Goal: Task Accomplishment & Management: Complete application form

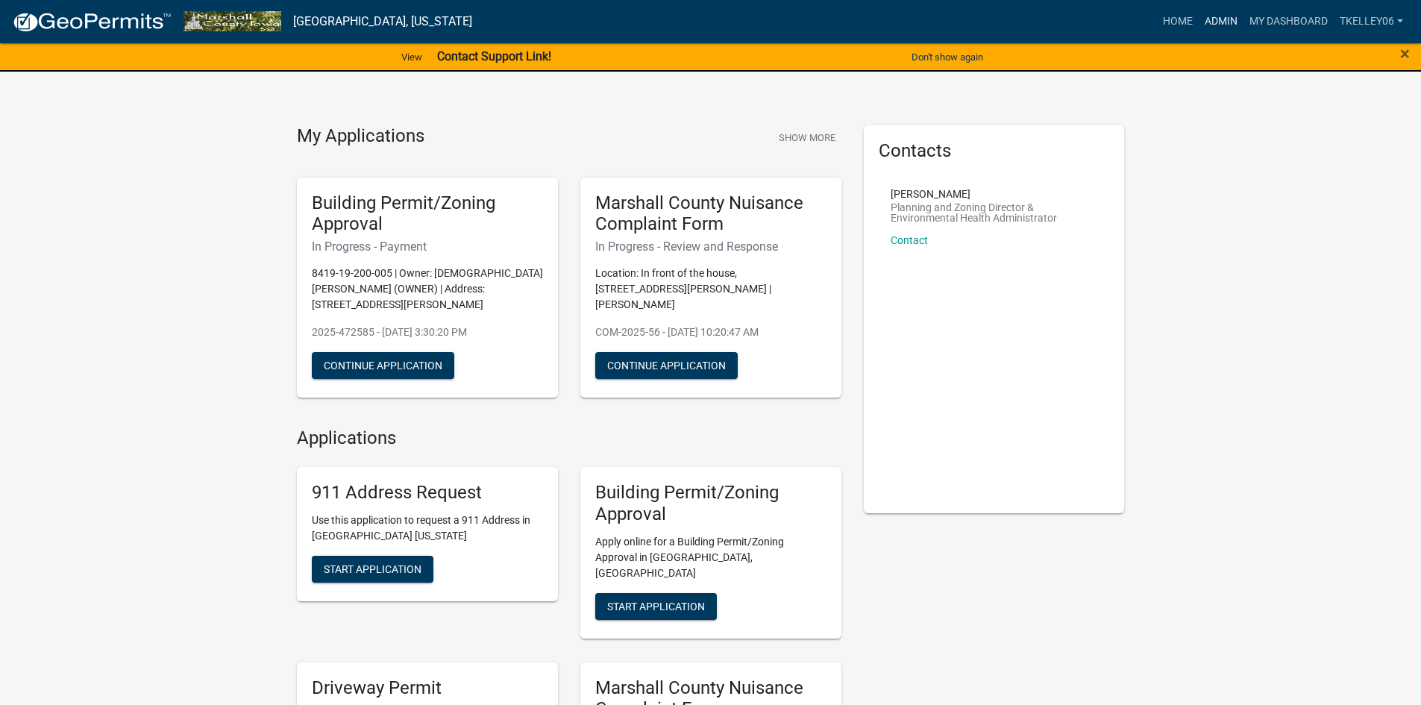
click at [1224, 13] on link "Admin" at bounding box center [1220, 21] width 45 height 28
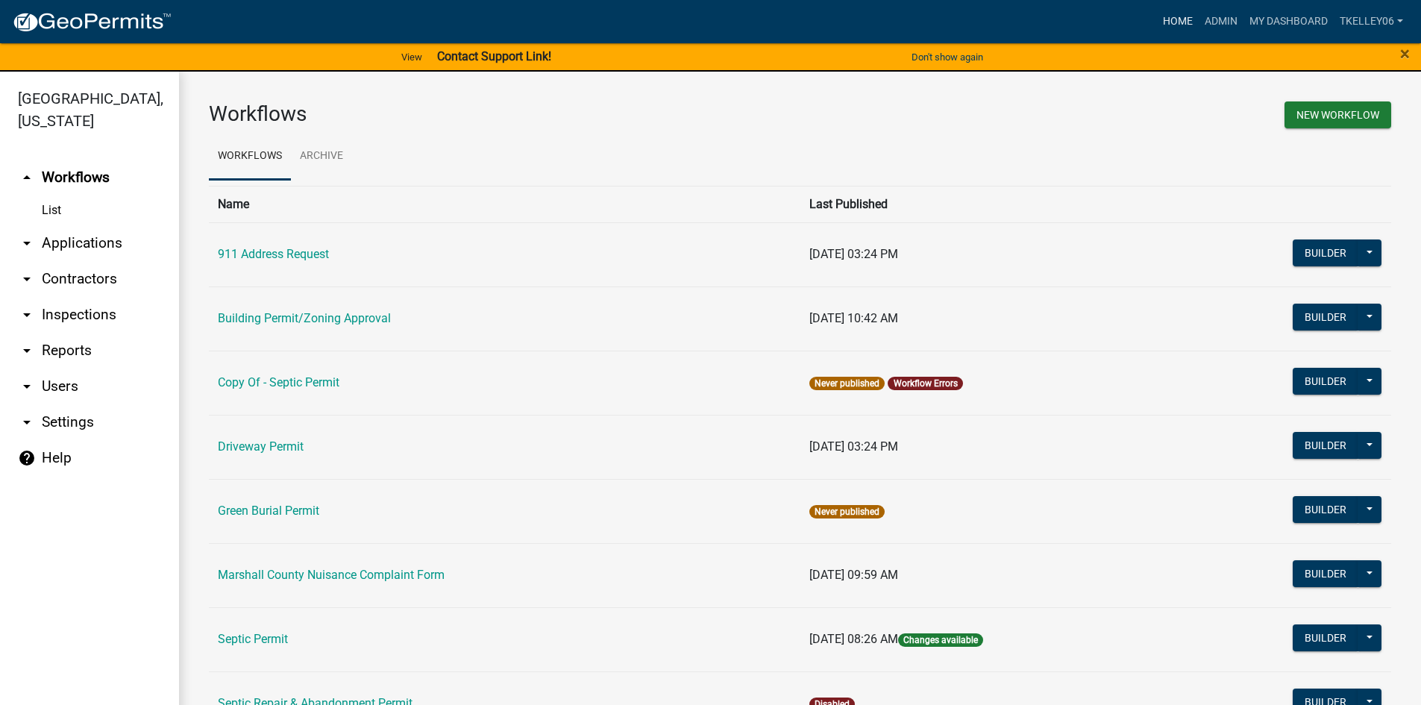
click at [1169, 24] on link "Home" at bounding box center [1178, 21] width 42 height 28
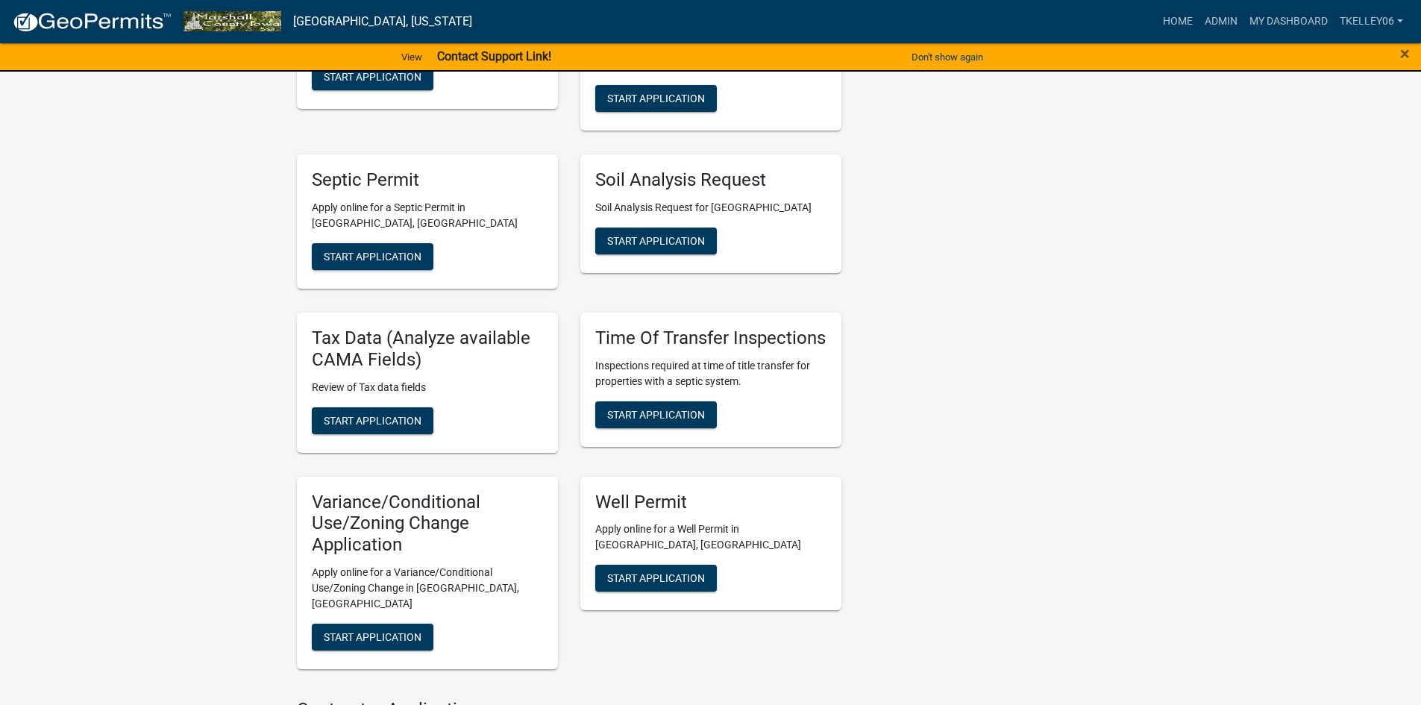
scroll to position [597, 0]
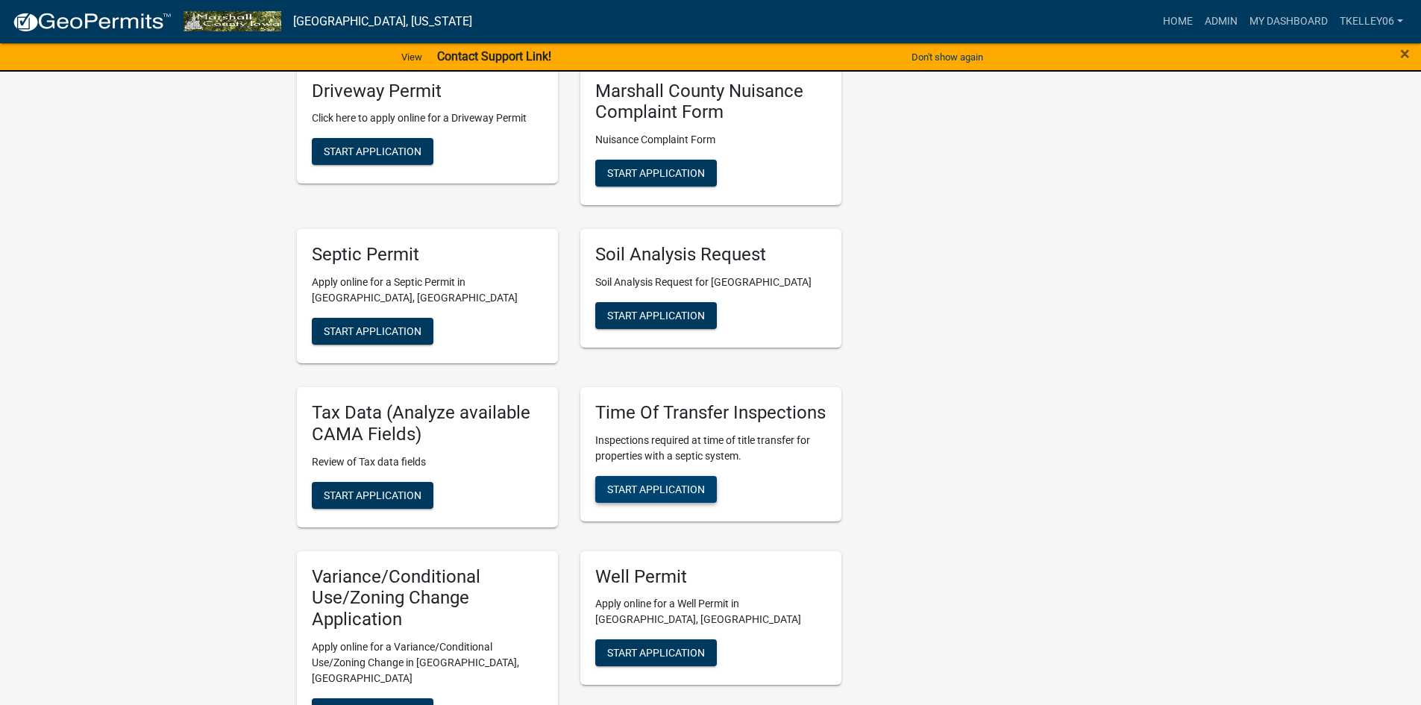
click at [640, 482] on span "Start Application" at bounding box center [656, 488] width 98 height 12
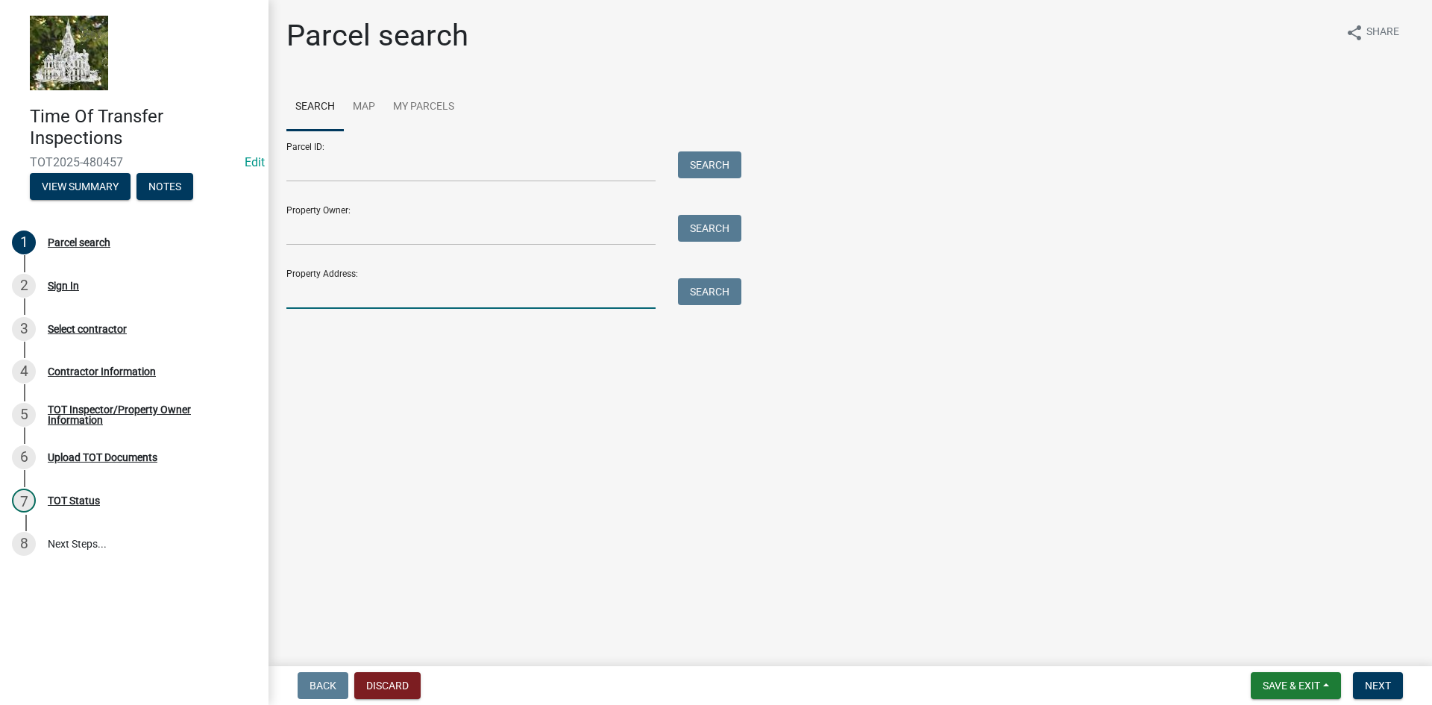
click at [392, 301] on input "Property Address:" at bounding box center [470, 293] width 369 height 31
type input "[STREET_ADDRESS]"
click at [717, 289] on button "Search" at bounding box center [709, 291] width 63 height 27
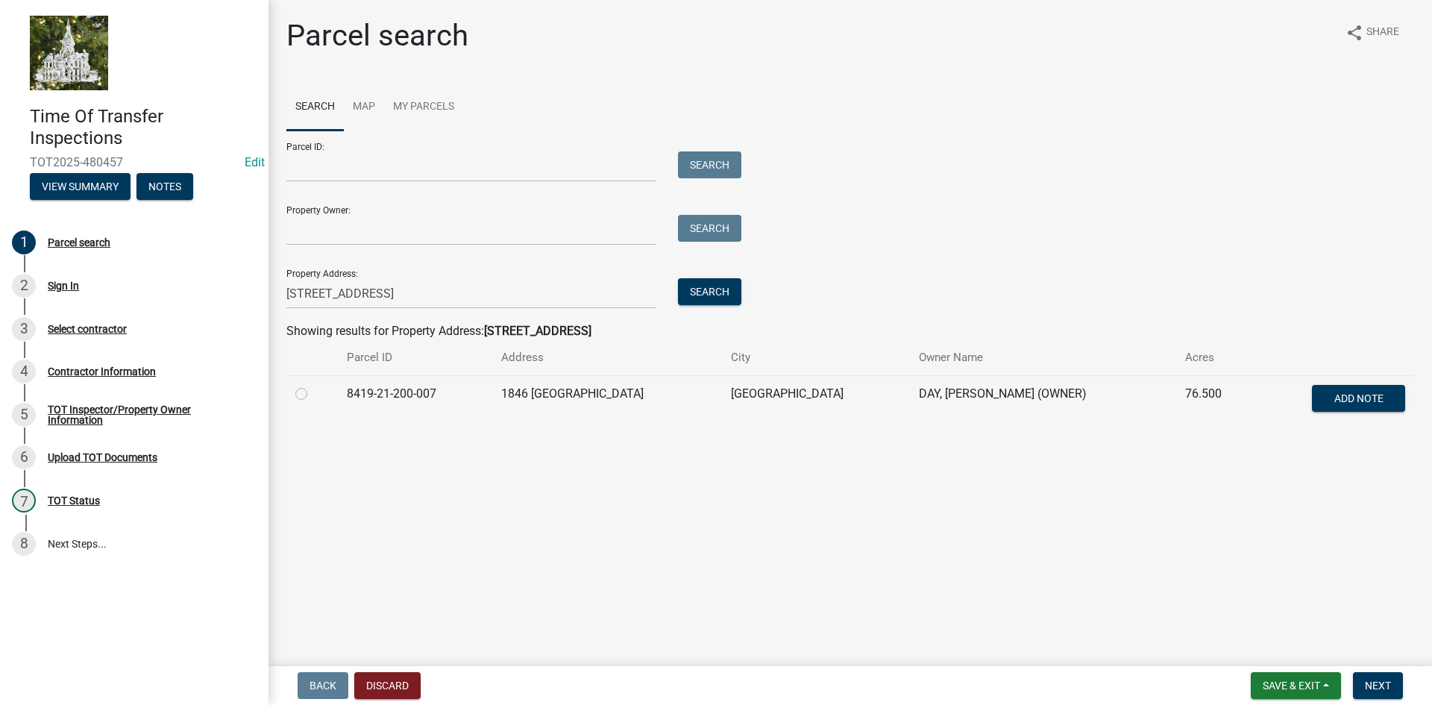
click at [313, 385] on label at bounding box center [313, 385] width 0 height 0
click at [313, 394] on input "radio" at bounding box center [318, 390] width 10 height 10
radio input "true"
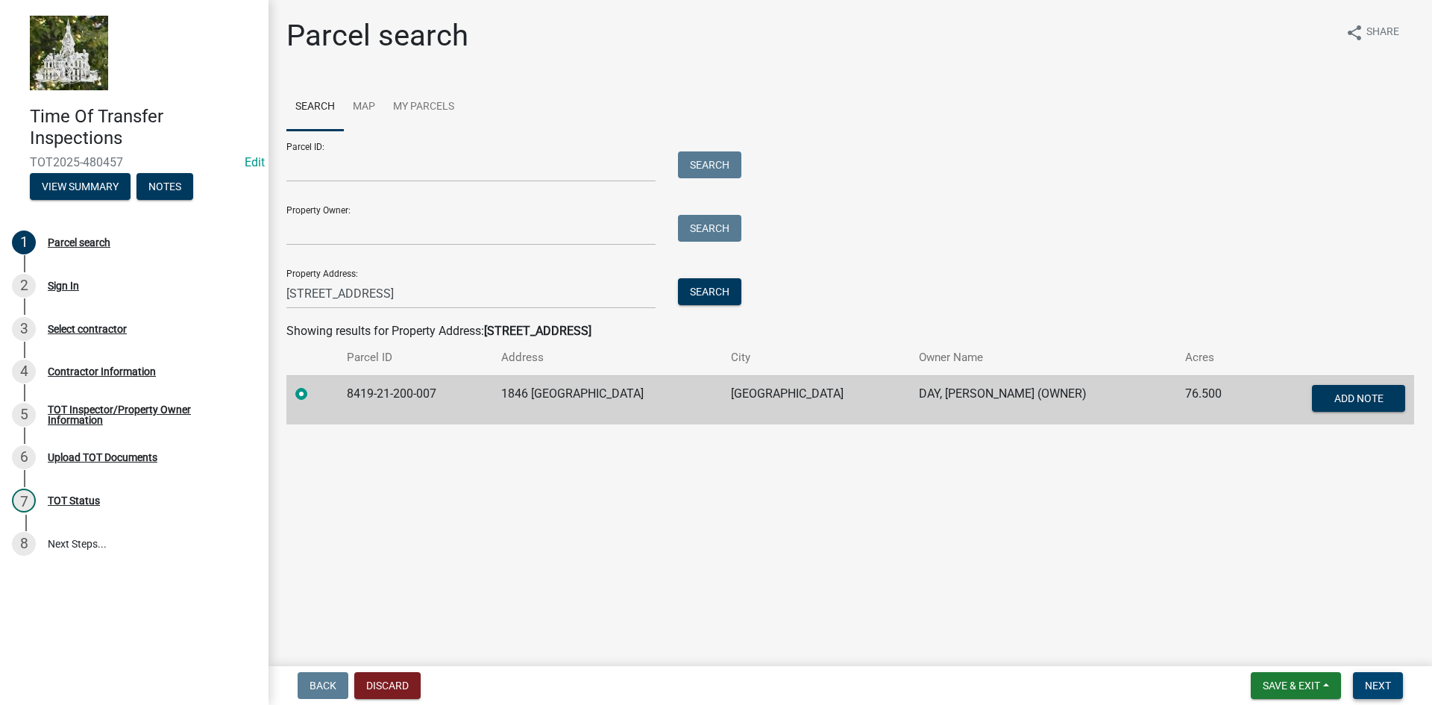
click at [1370, 680] on span "Next" at bounding box center [1378, 685] width 26 height 12
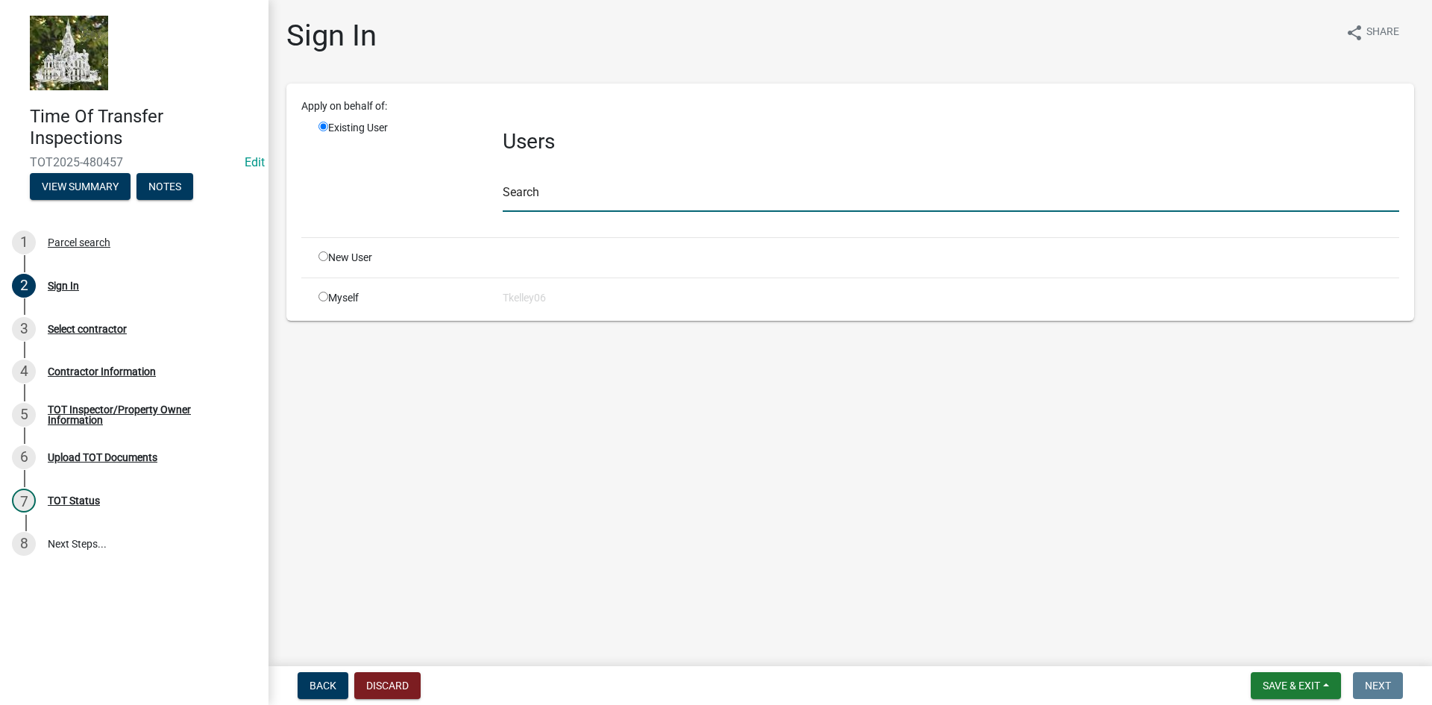
click at [517, 183] on input "text" at bounding box center [951, 196] width 896 height 31
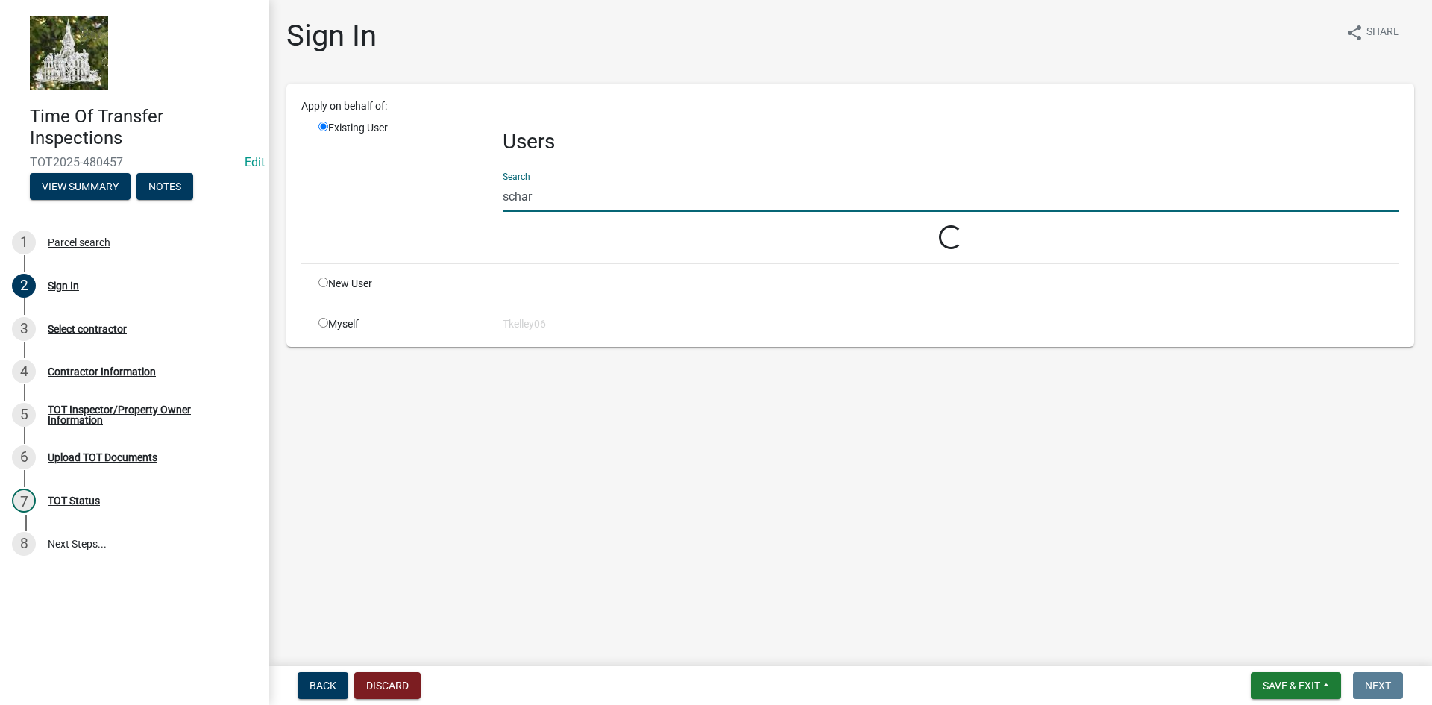
type input "[PERSON_NAME]"
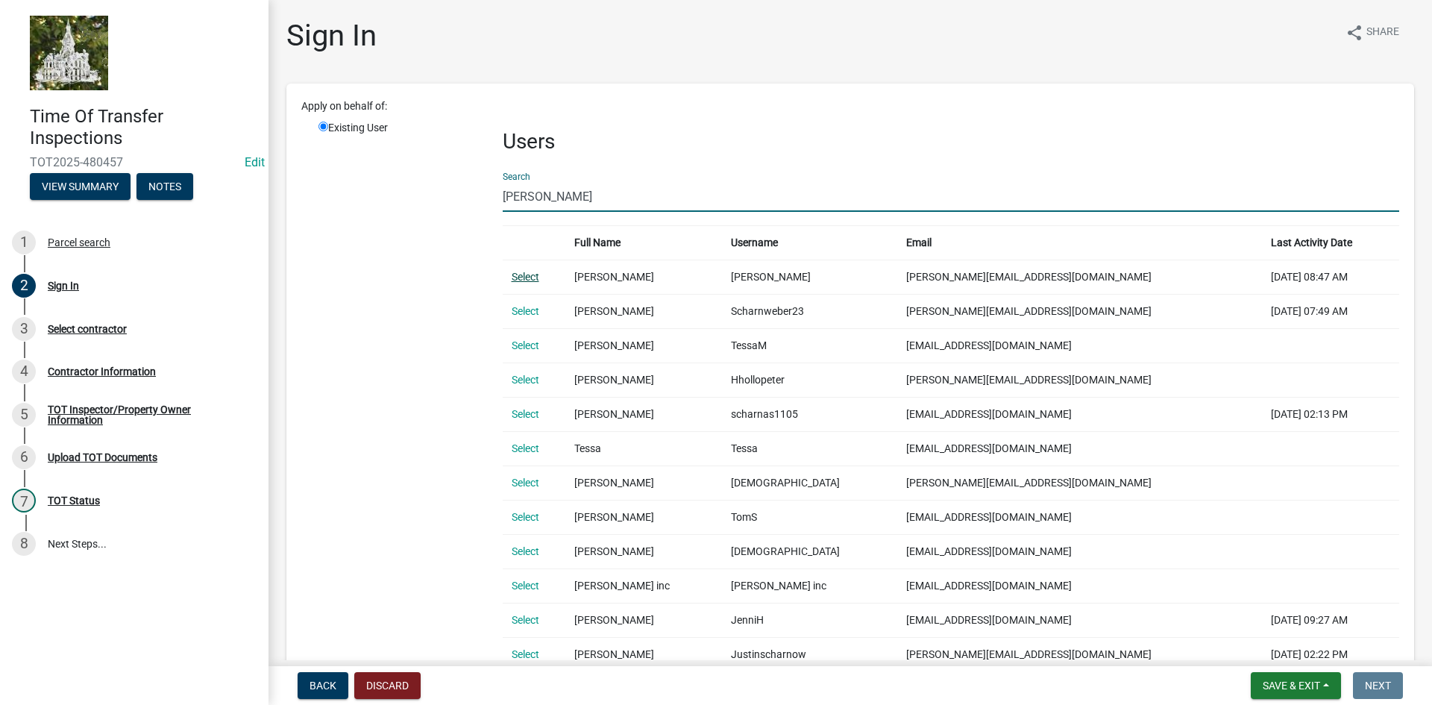
click at [521, 272] on link "Select" at bounding box center [526, 277] width 28 height 12
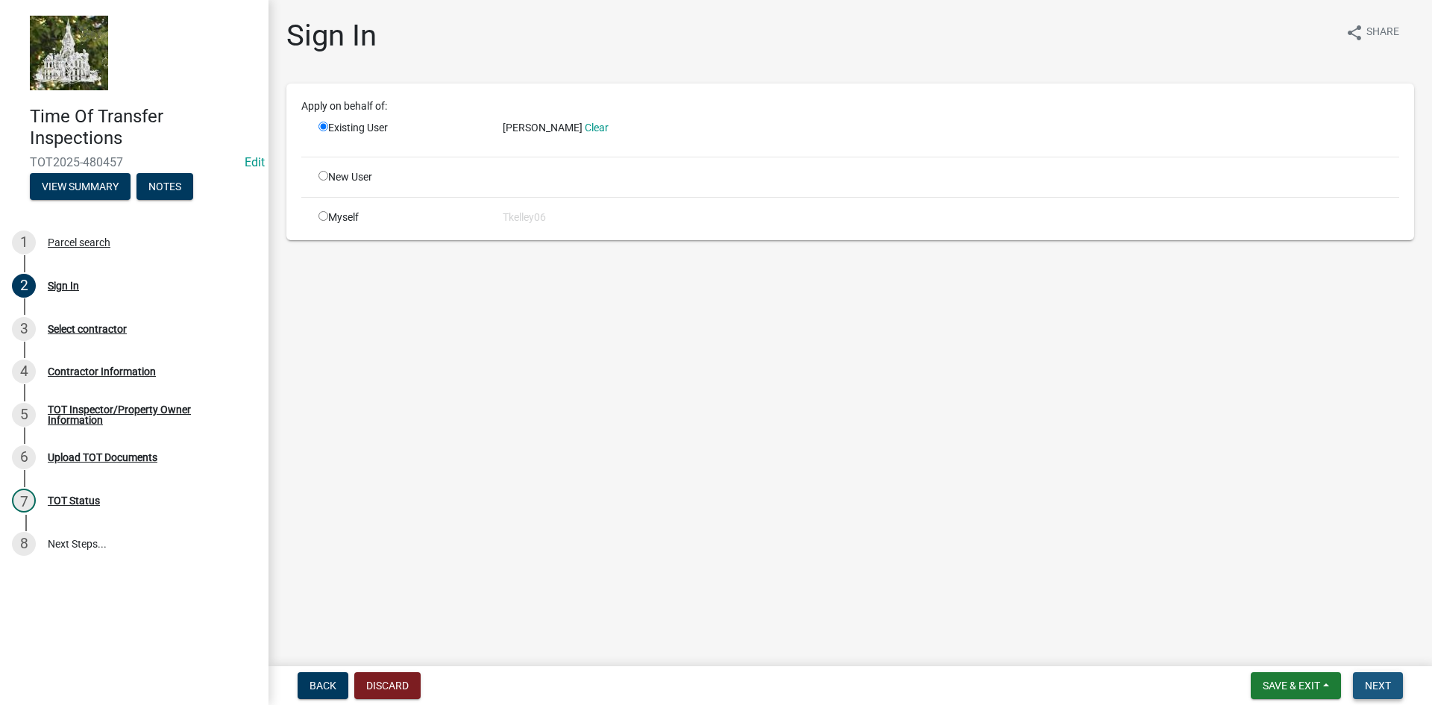
click at [1366, 681] on span "Next" at bounding box center [1378, 685] width 26 height 12
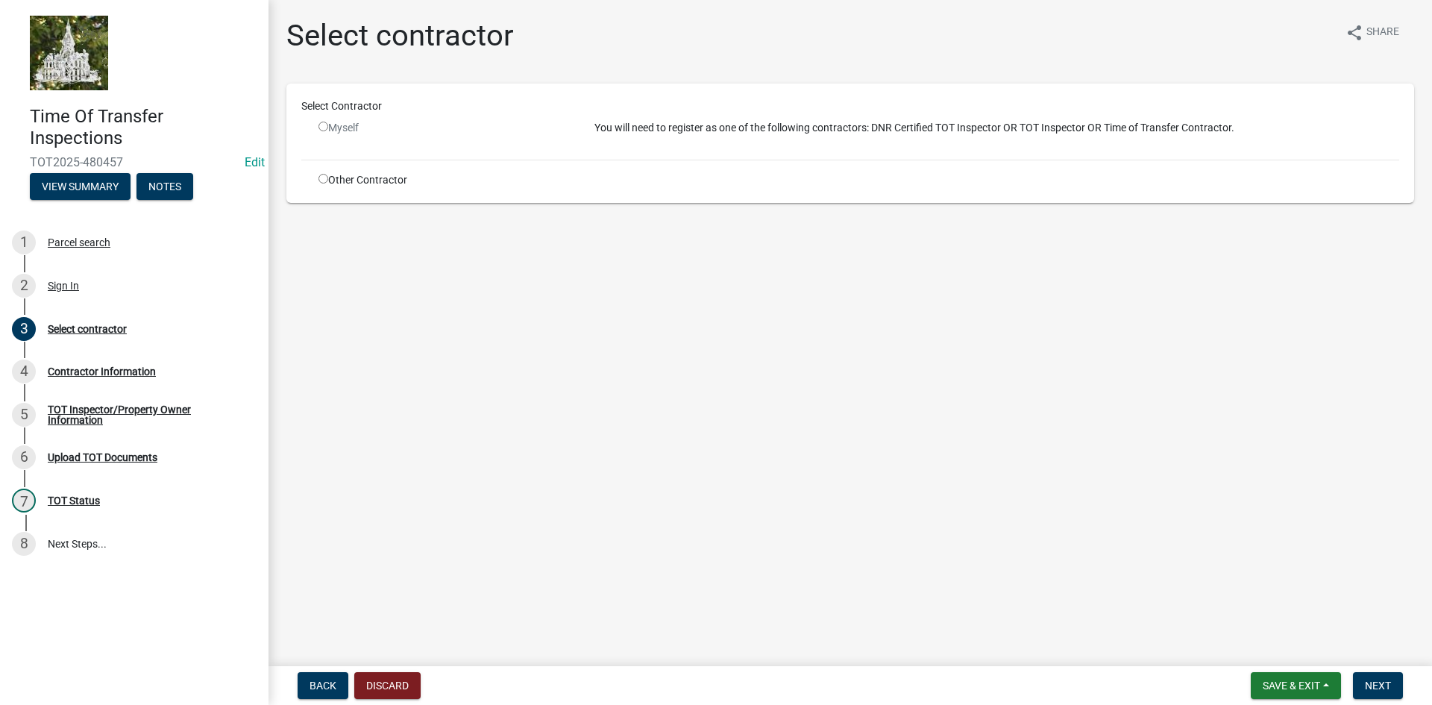
click at [321, 177] on input "radio" at bounding box center [323, 179] width 10 height 10
radio input "true"
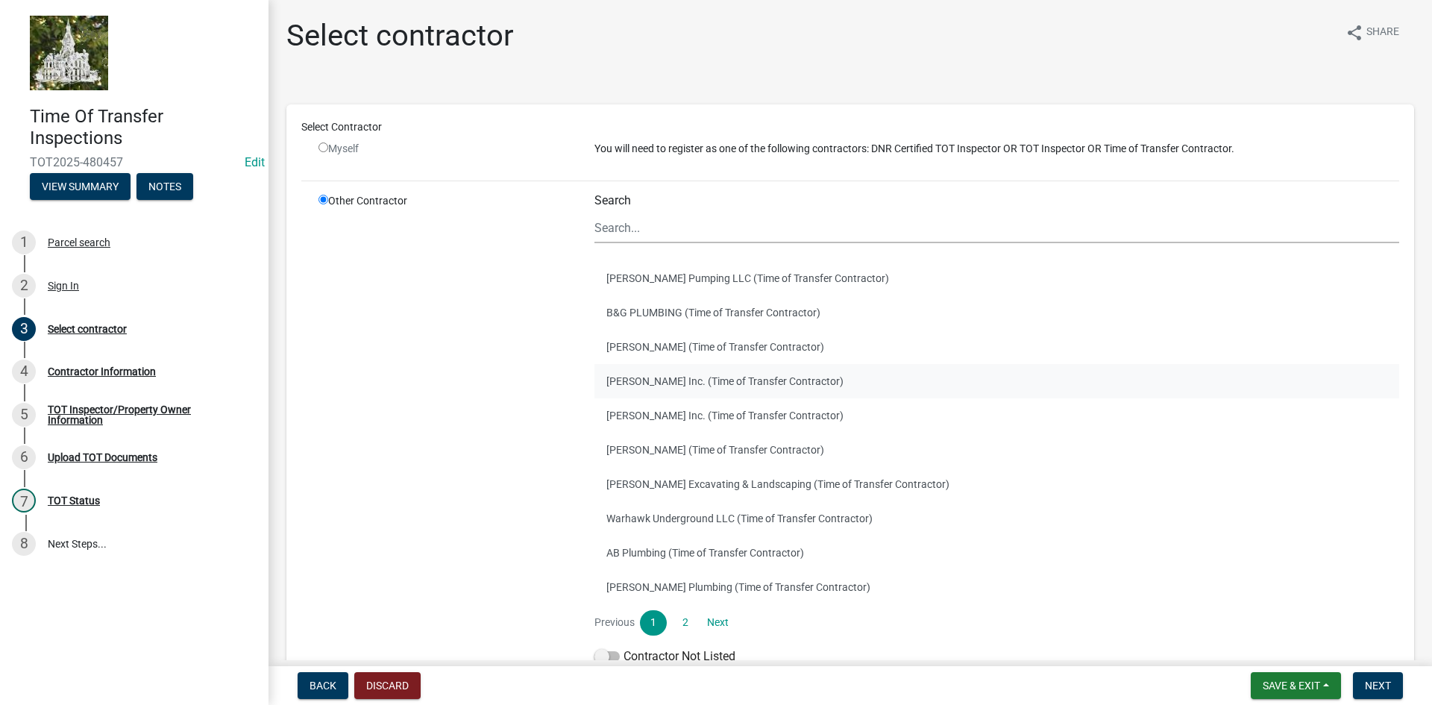
click at [640, 381] on button "[PERSON_NAME] Inc. (Time of Transfer Contractor)" at bounding box center [996, 381] width 805 height 34
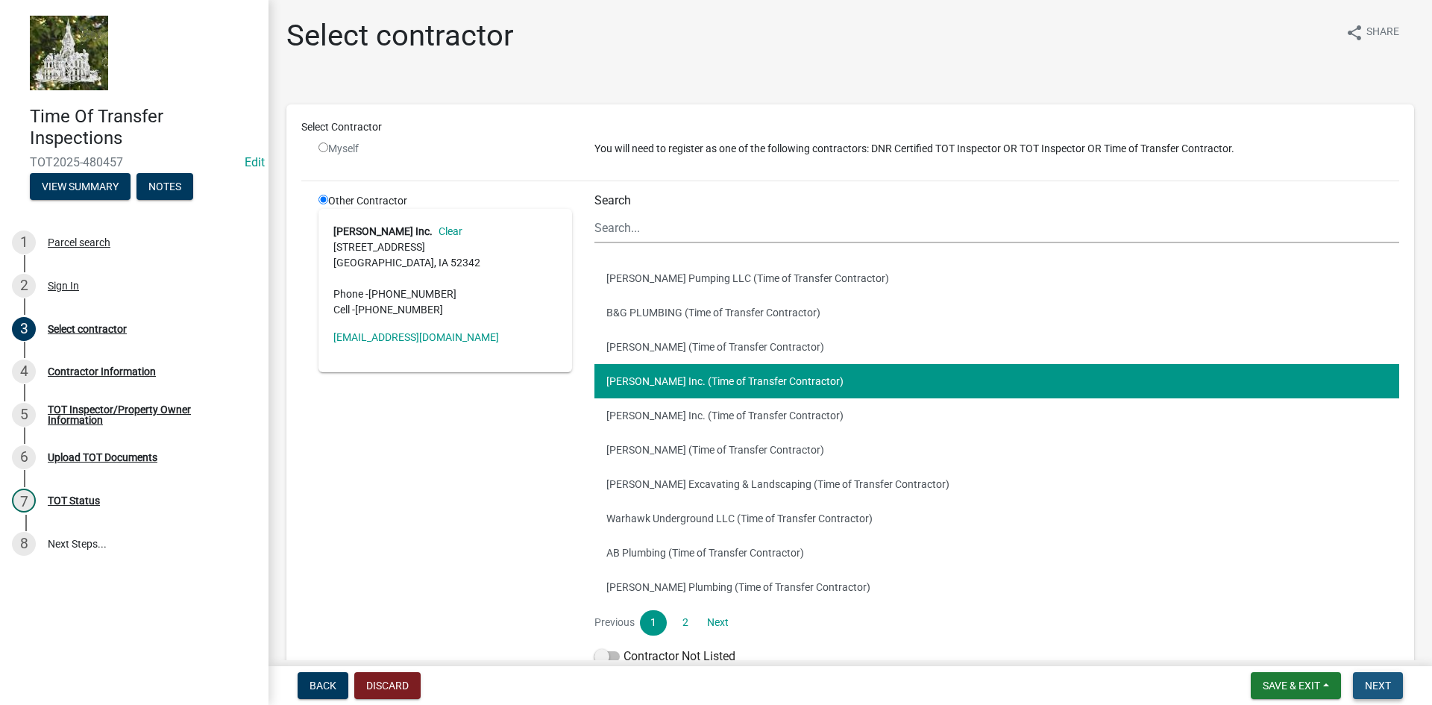
click at [1377, 682] on span "Next" at bounding box center [1378, 685] width 26 height 12
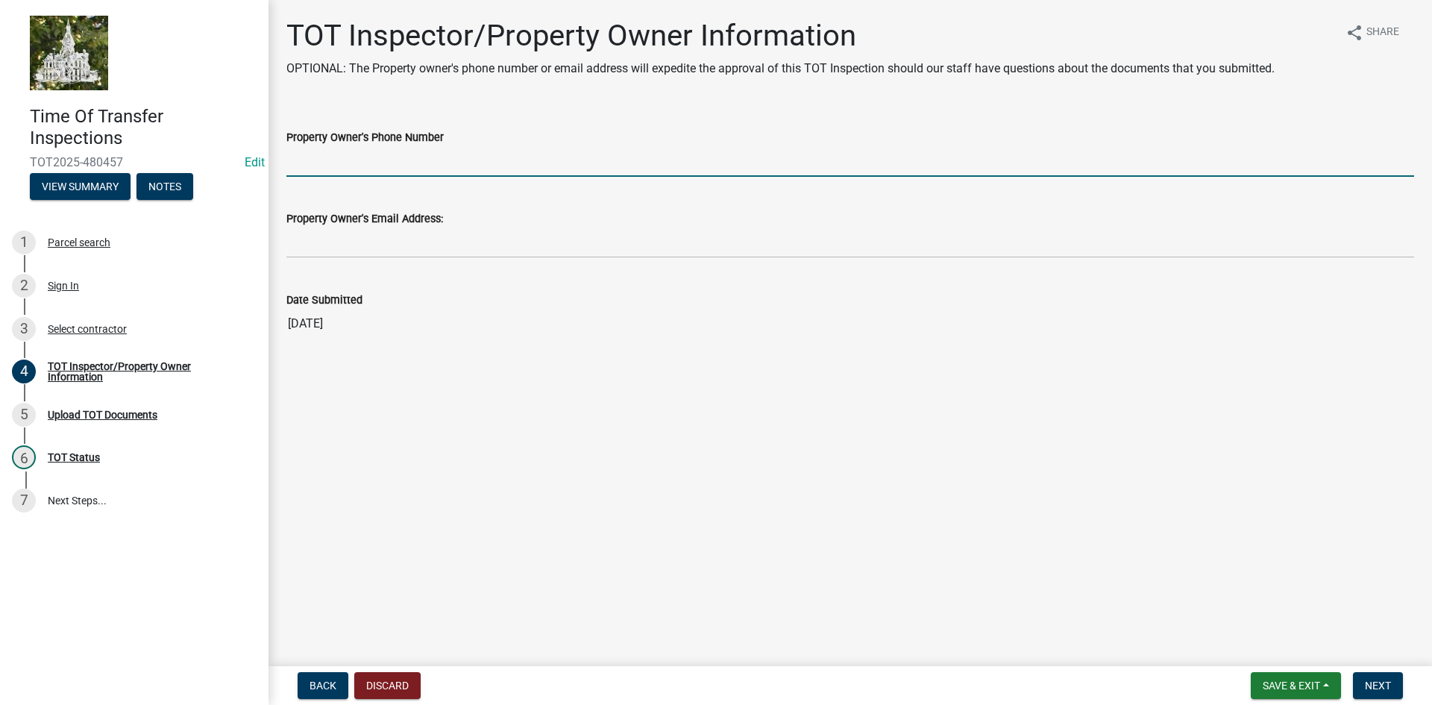
click at [348, 166] on input "Property Owner's Phone Number" at bounding box center [850, 161] width 1128 height 31
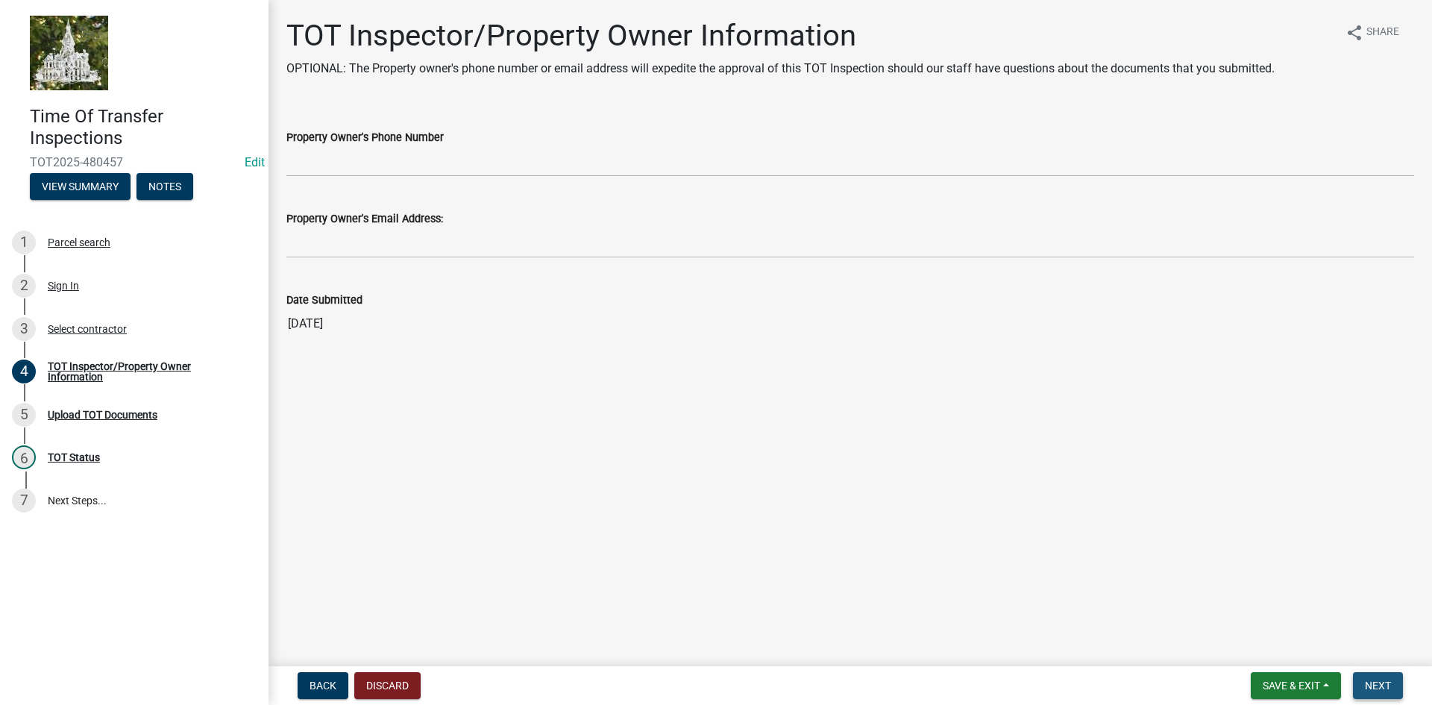
click at [1371, 682] on span "Next" at bounding box center [1378, 685] width 26 height 12
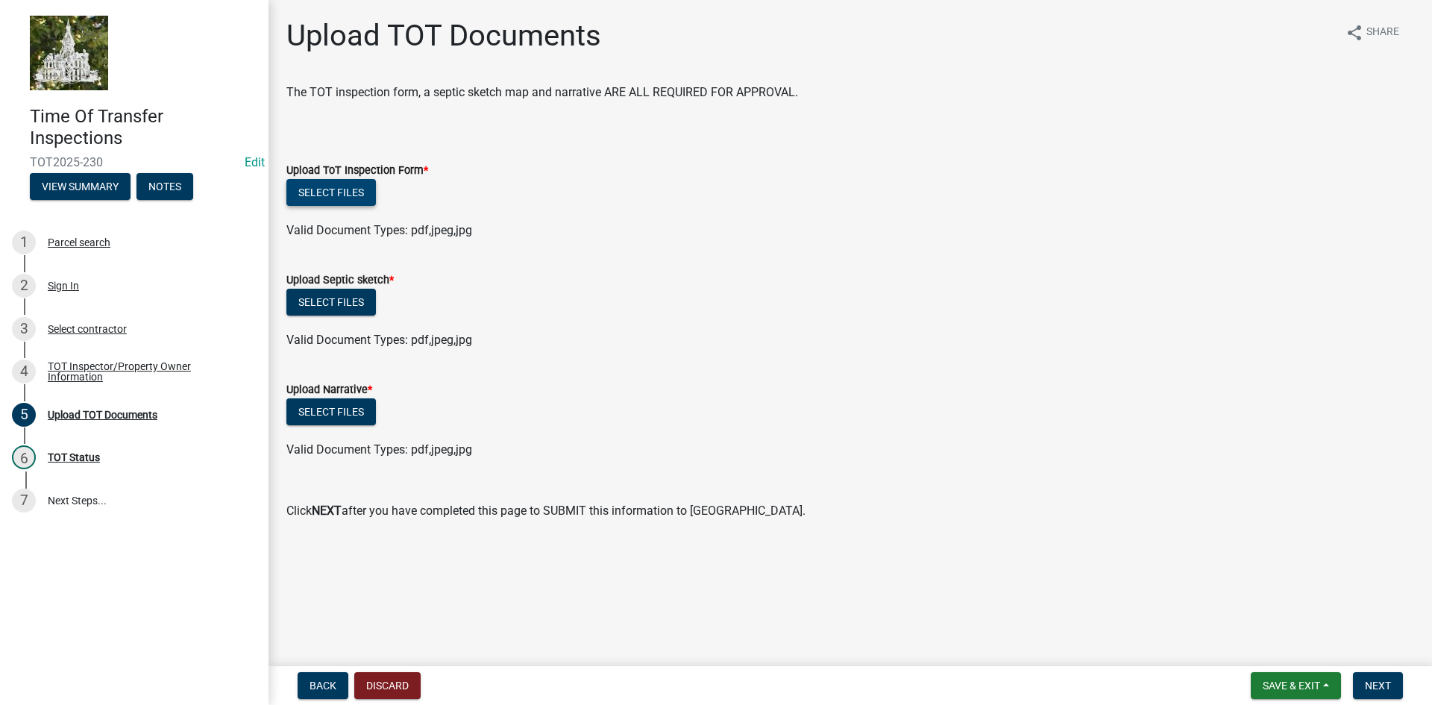
click at [346, 192] on button "Select files" at bounding box center [330, 192] width 89 height 27
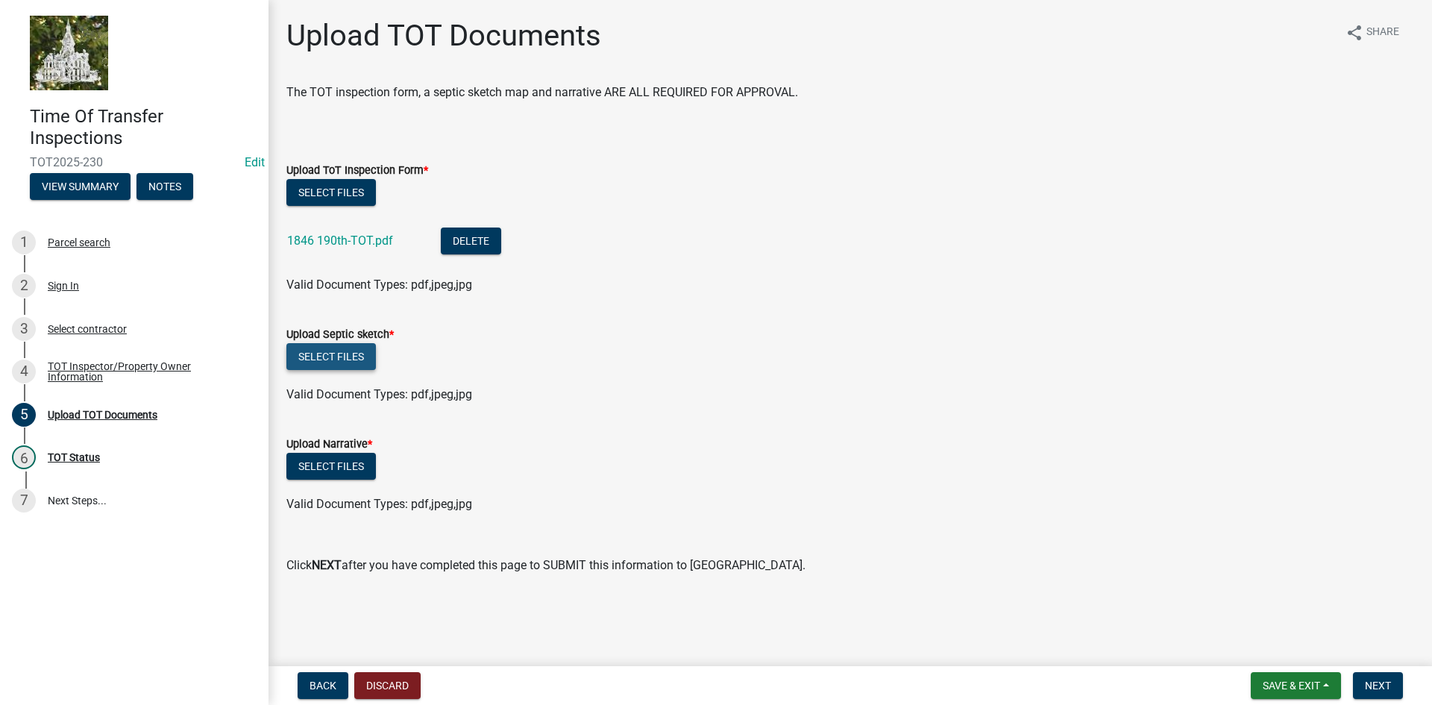
click at [350, 353] on button "Select files" at bounding box center [330, 356] width 89 height 27
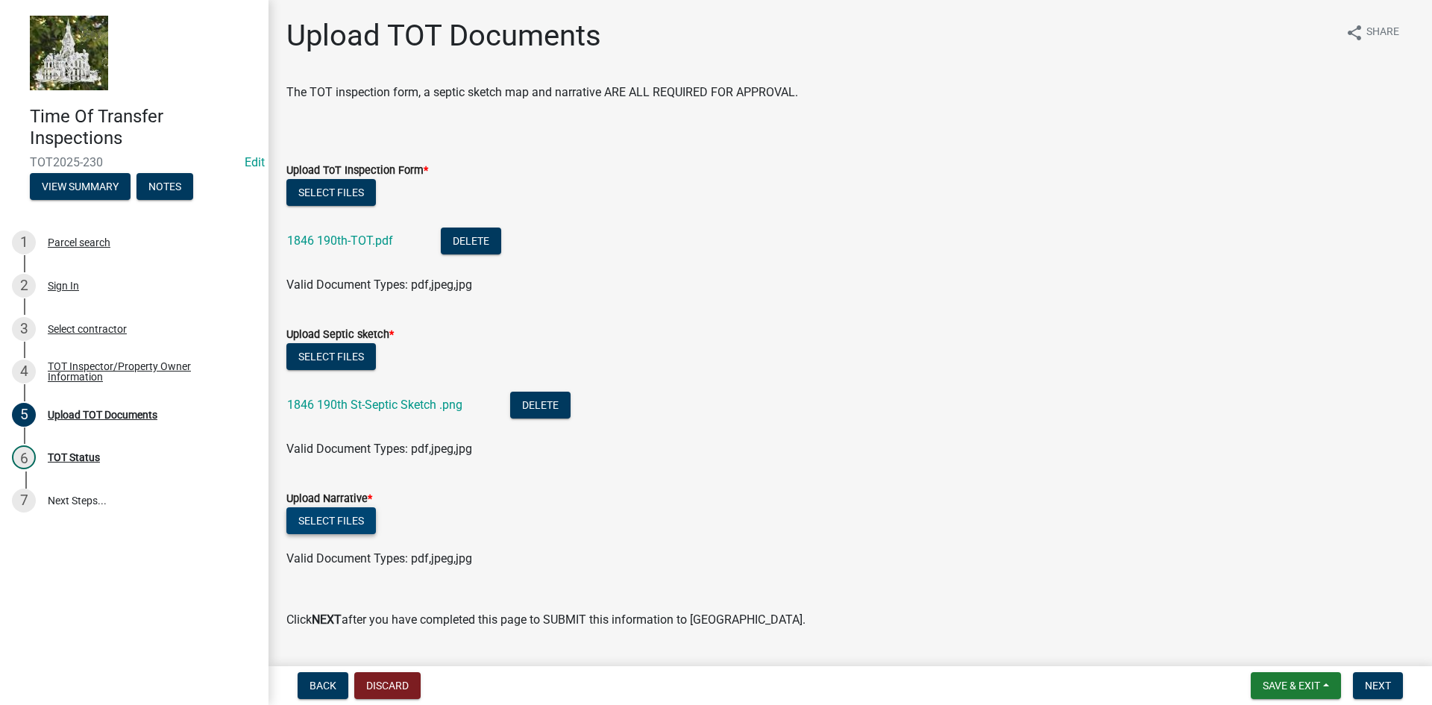
click at [336, 527] on button "Select files" at bounding box center [330, 520] width 89 height 27
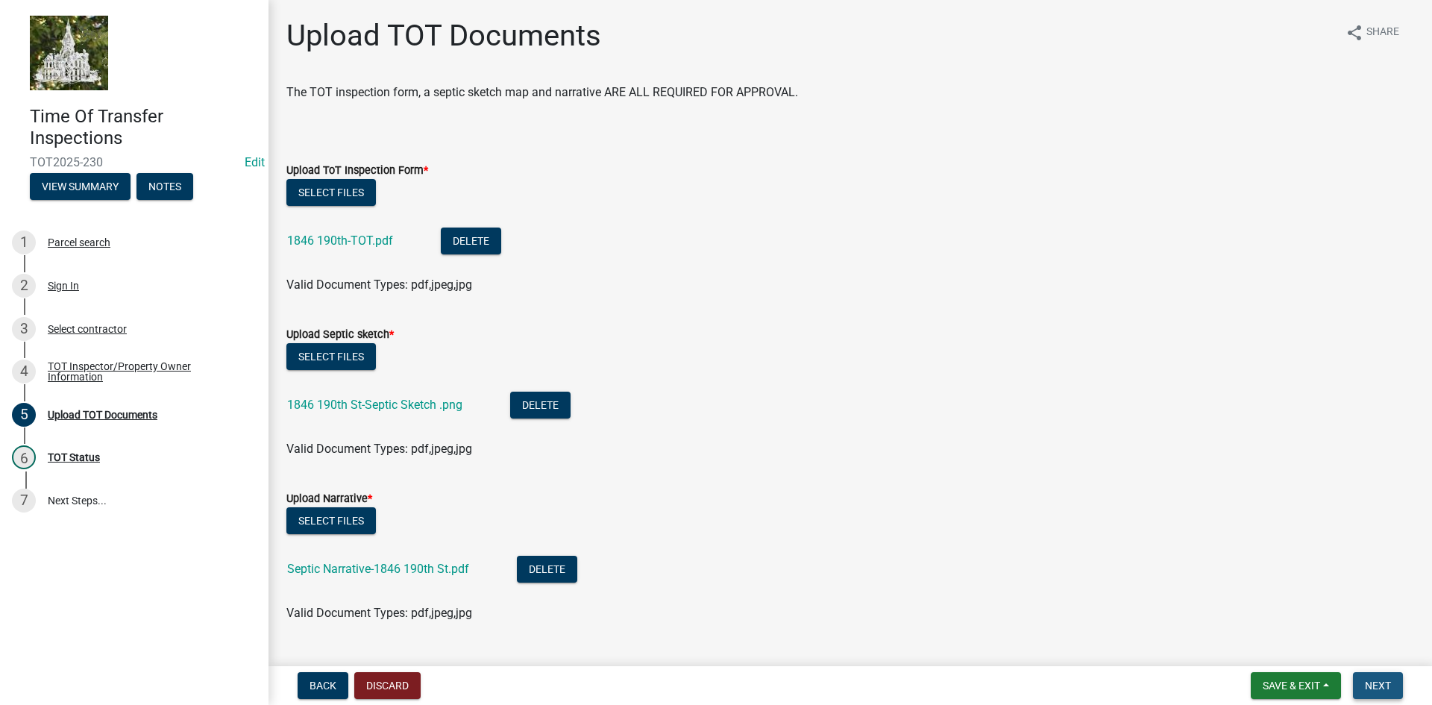
click at [1368, 683] on span "Next" at bounding box center [1378, 685] width 26 height 12
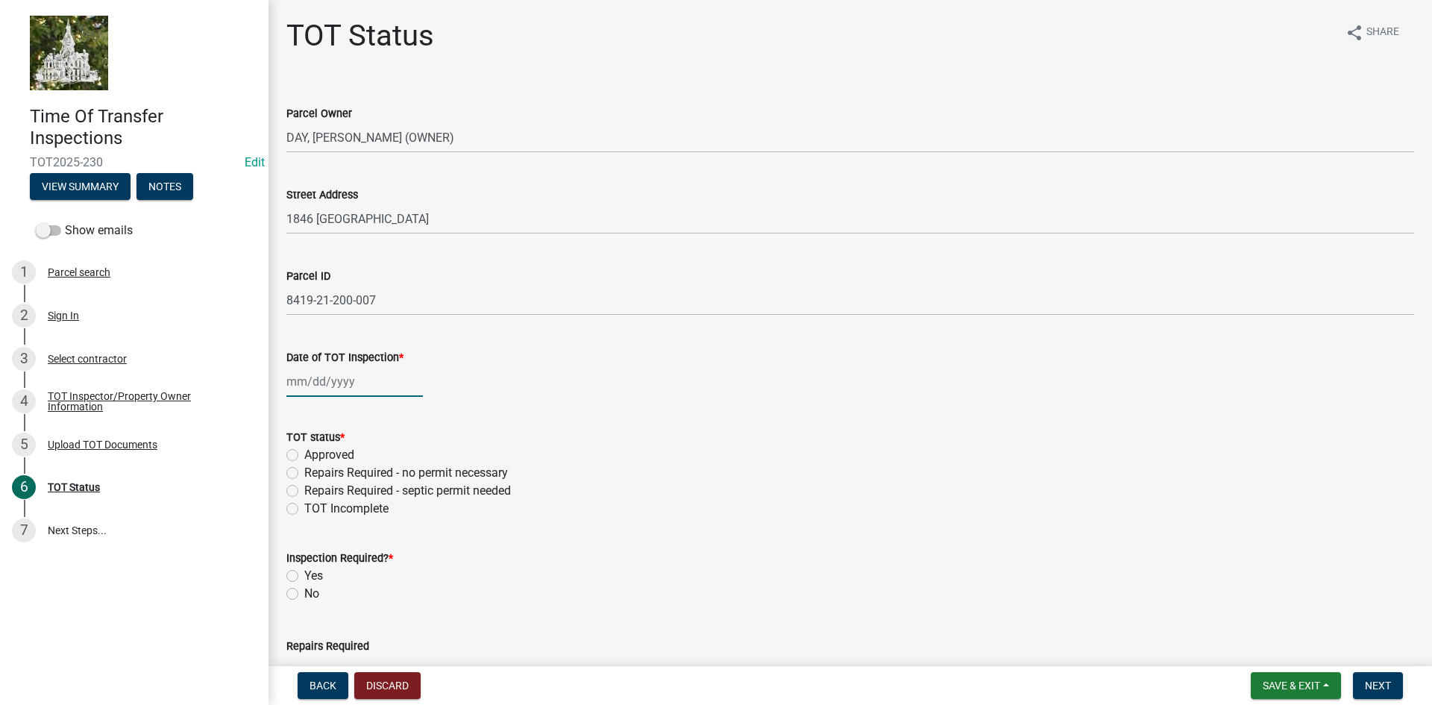
click at [310, 374] on div at bounding box center [354, 381] width 136 height 31
select select "9"
select select "2025"
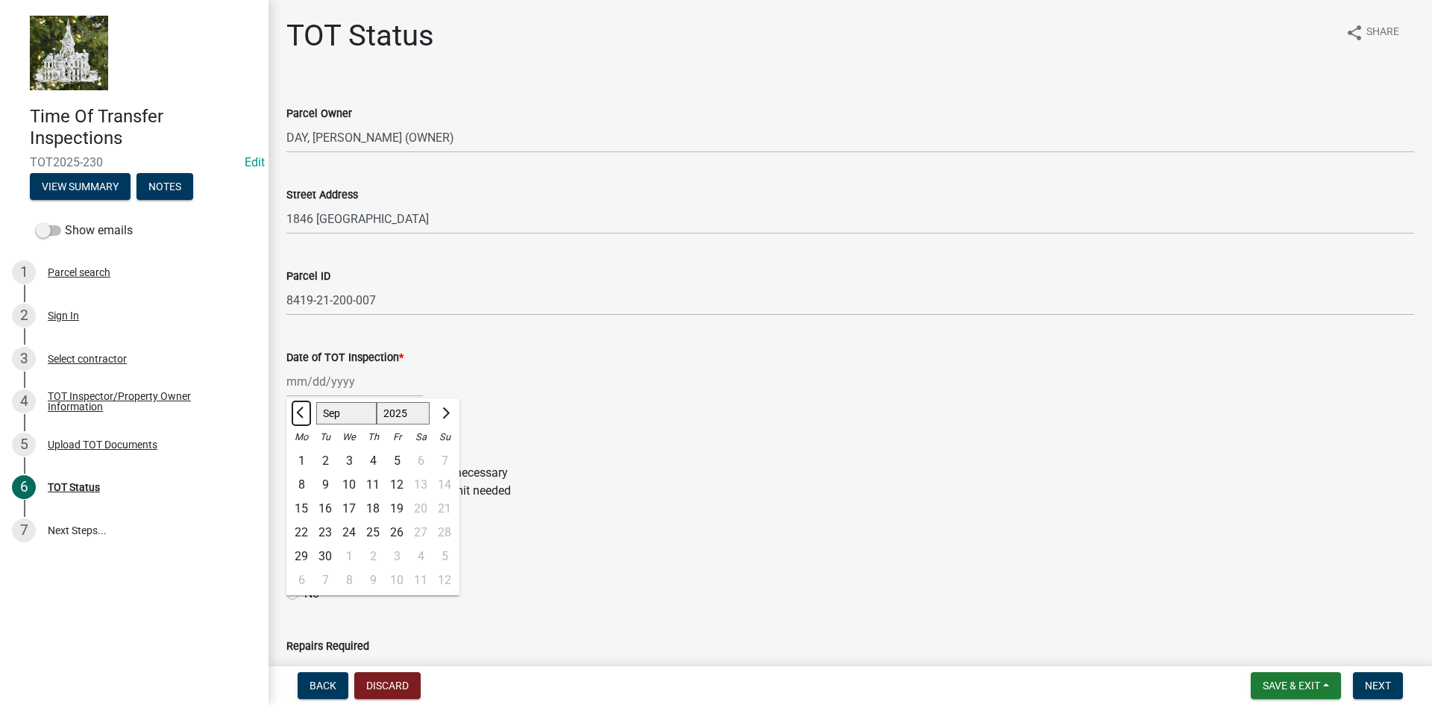
click at [301, 418] on button "Previous month" at bounding box center [301, 413] width 18 height 24
select select "8"
click at [395, 553] on div "29" at bounding box center [397, 556] width 24 height 24
type input "[DATE]"
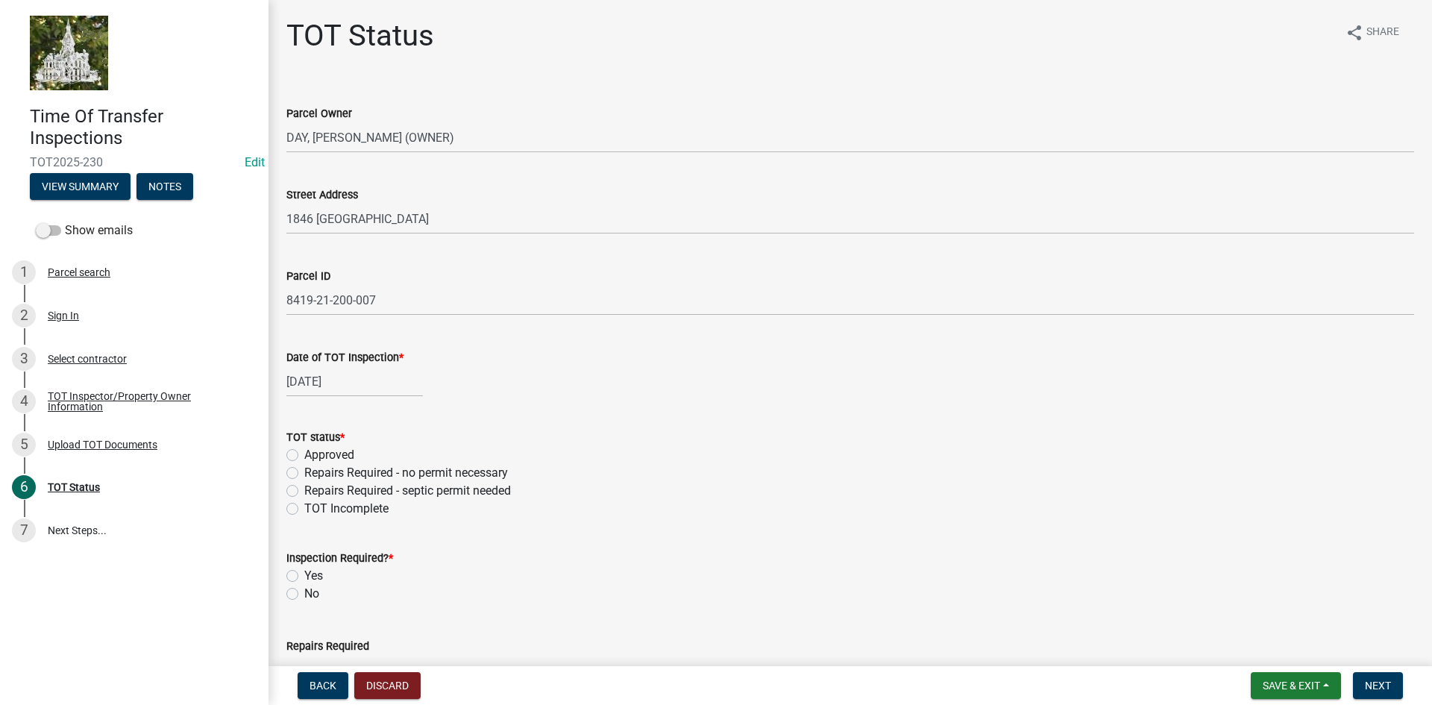
click at [304, 452] on label "Approved" at bounding box center [329, 455] width 50 height 18
click at [304, 452] on input "Approved" at bounding box center [309, 451] width 10 height 10
radio input "true"
click at [304, 592] on label "No" at bounding box center [311, 594] width 15 height 18
click at [304, 592] on input "No" at bounding box center [309, 590] width 10 height 10
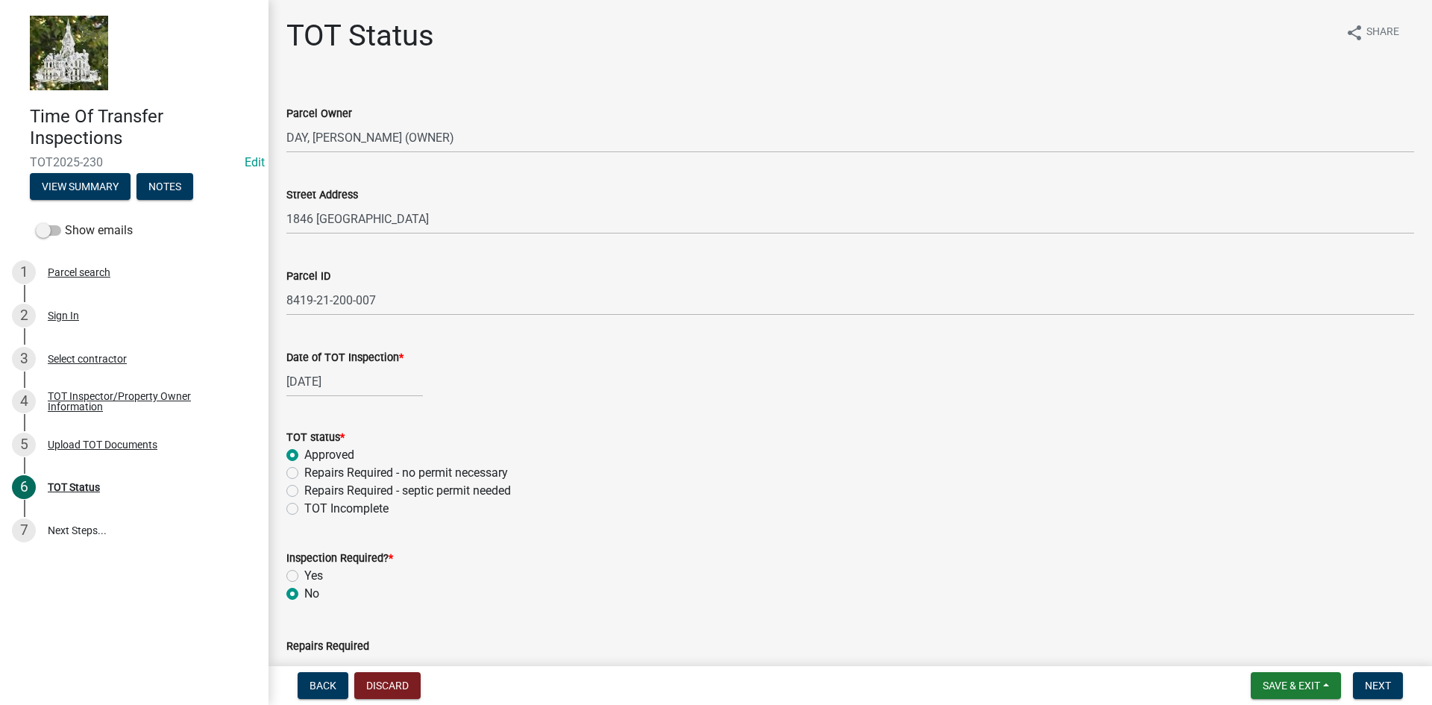
radio input "true"
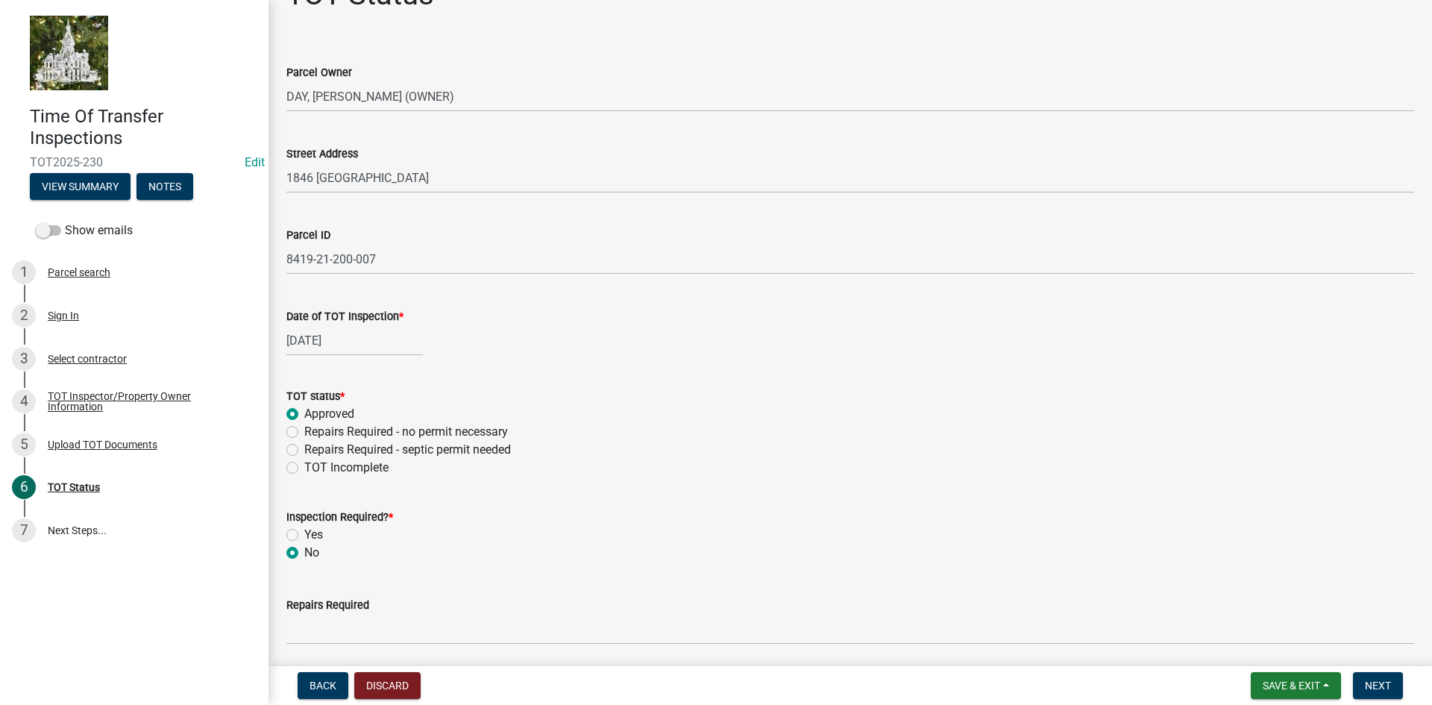
scroll to position [95, 0]
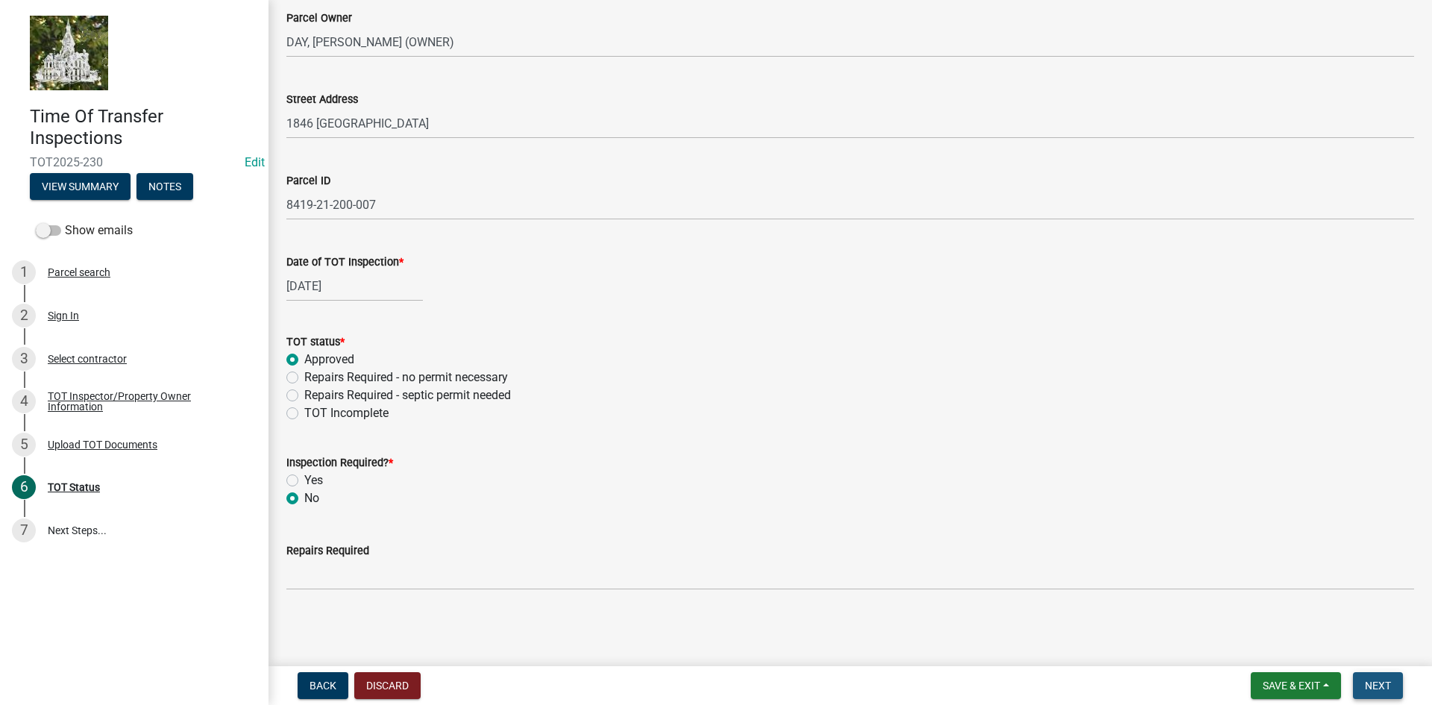
click at [1380, 684] on span "Next" at bounding box center [1378, 685] width 26 height 12
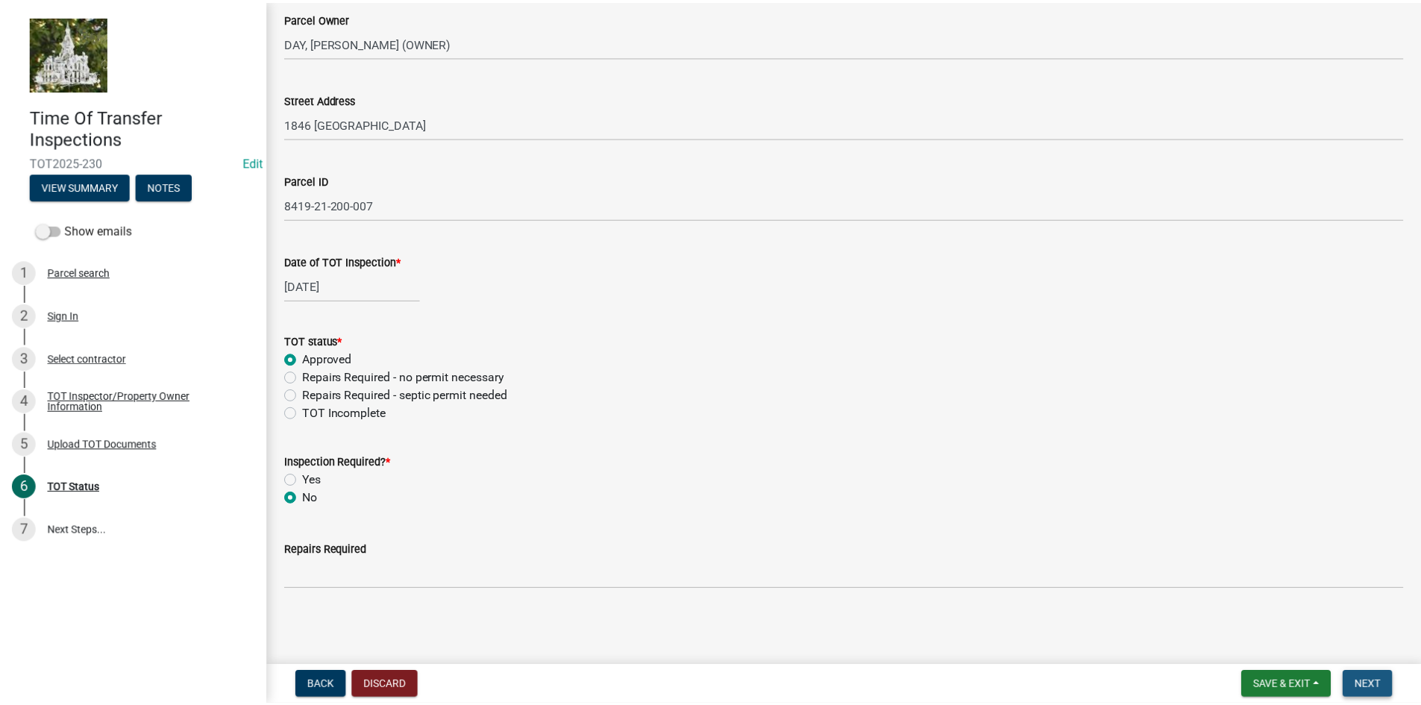
scroll to position [0, 0]
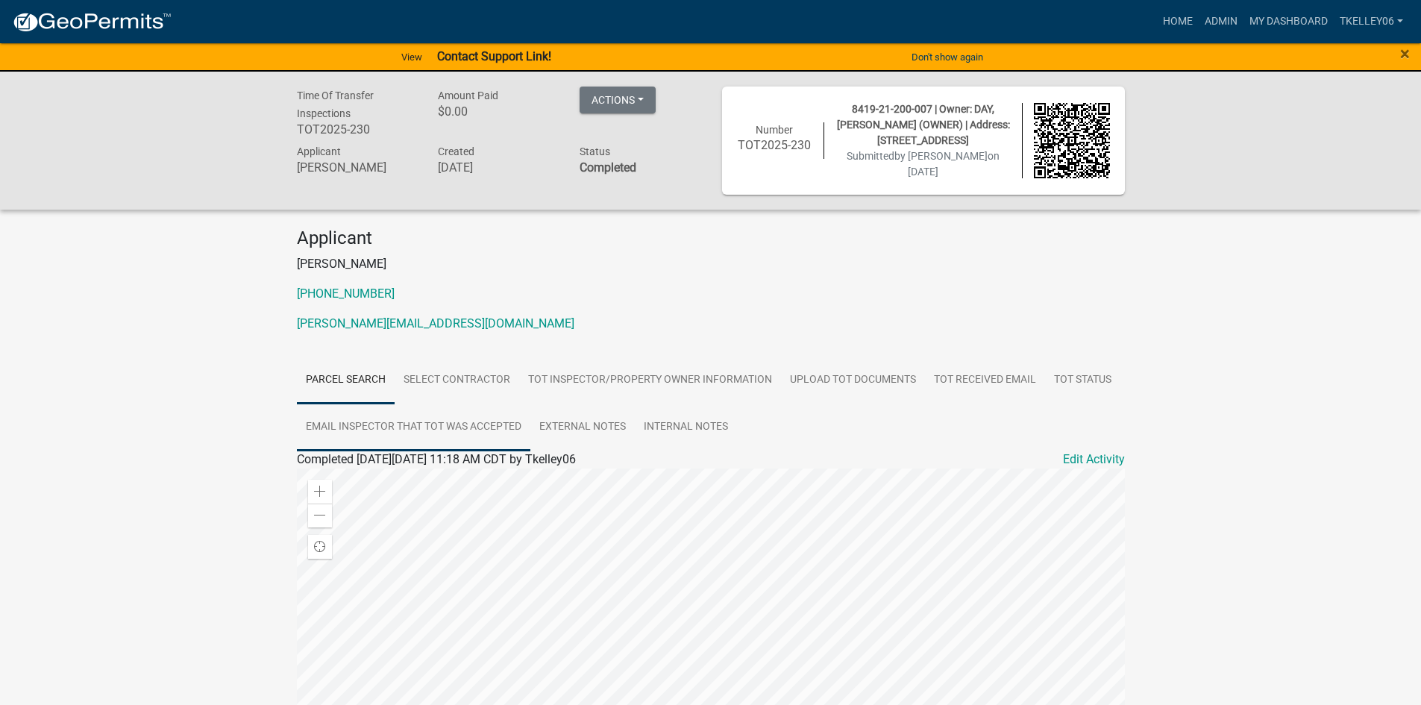
click at [459, 421] on link "Email Inspector that TOT was accepted" at bounding box center [413, 427] width 233 height 48
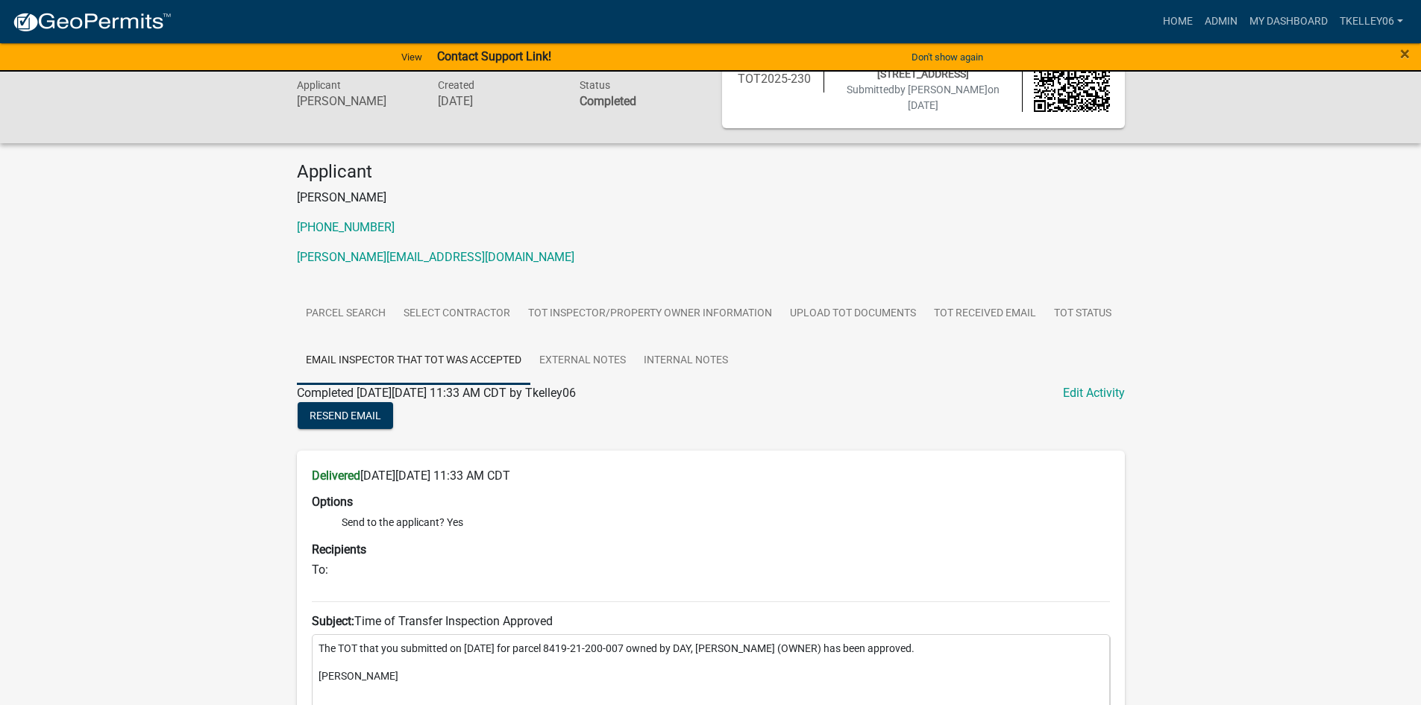
scroll to position [64, 0]
click at [969, 306] on link "TOT Received Email" at bounding box center [985, 316] width 120 height 48
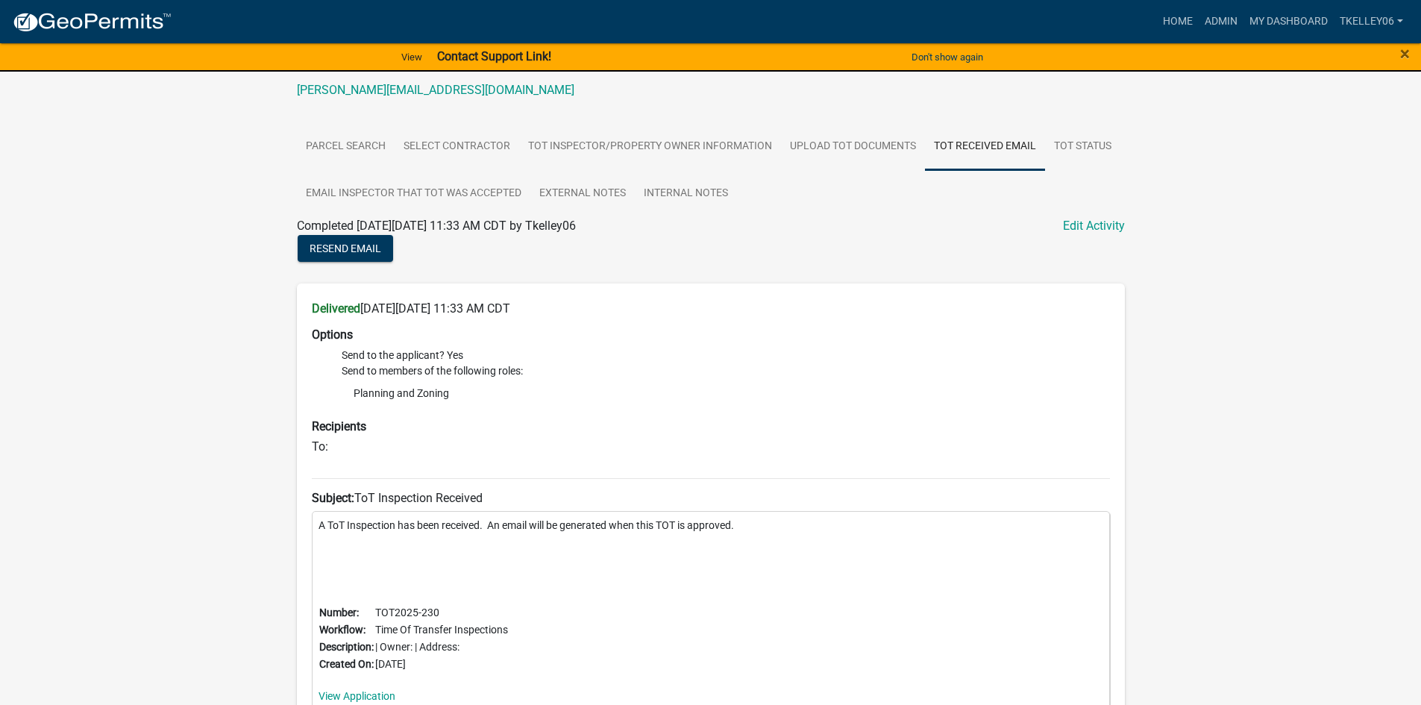
scroll to position [149, 0]
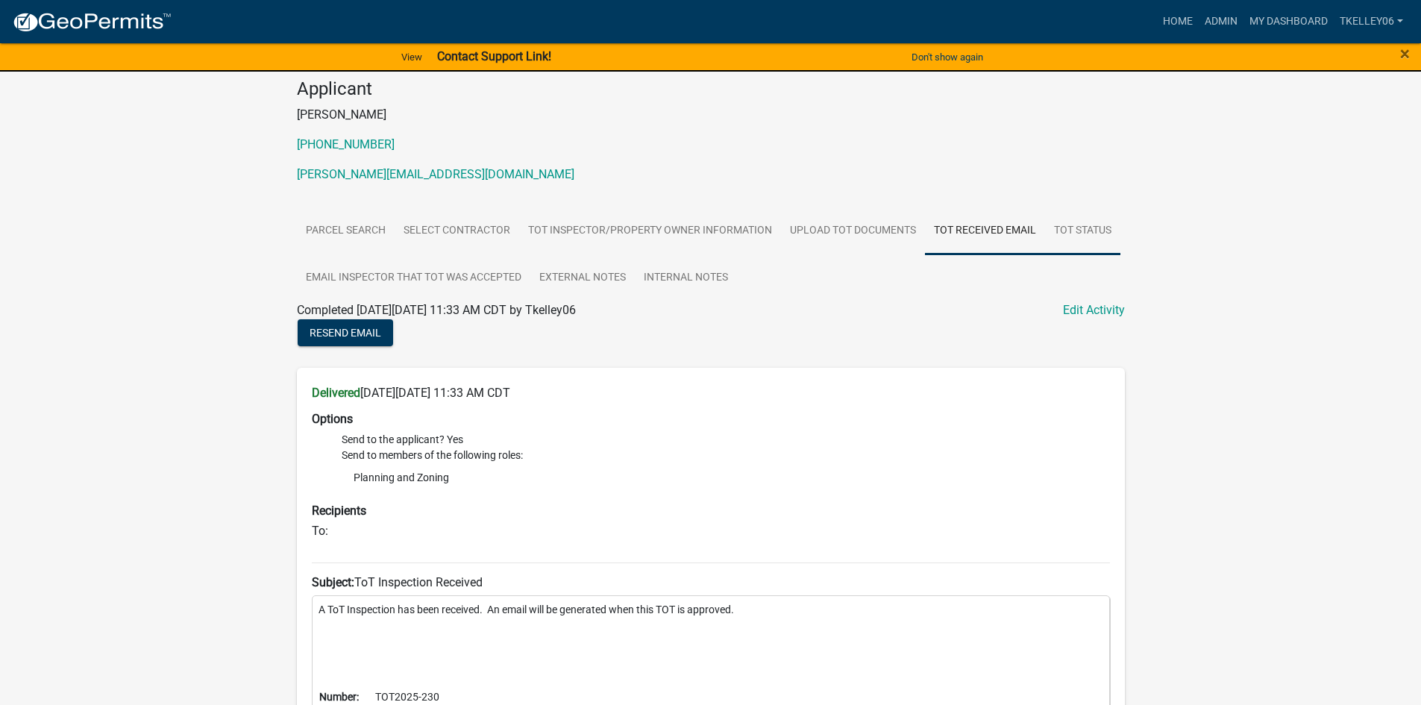
click at [1082, 231] on link "TOT Status" at bounding box center [1082, 231] width 75 height 48
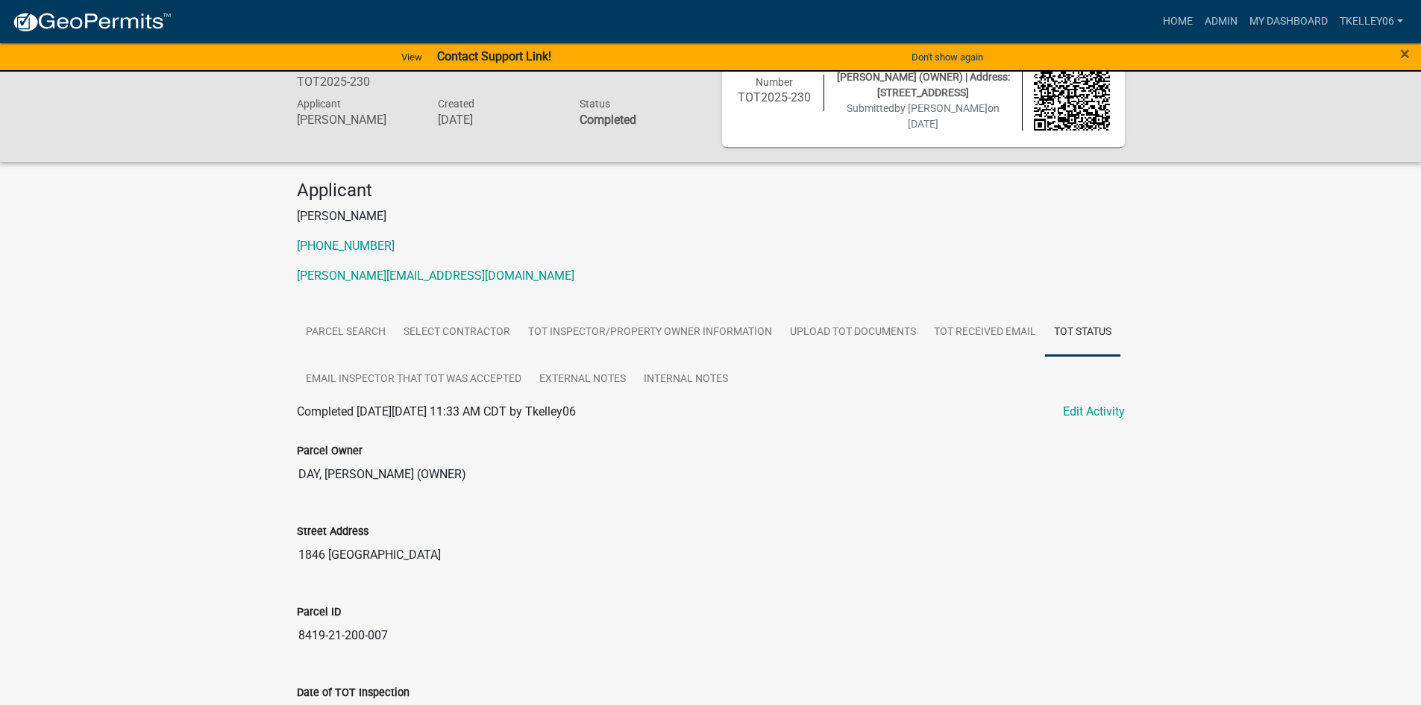
scroll to position [75, 0]
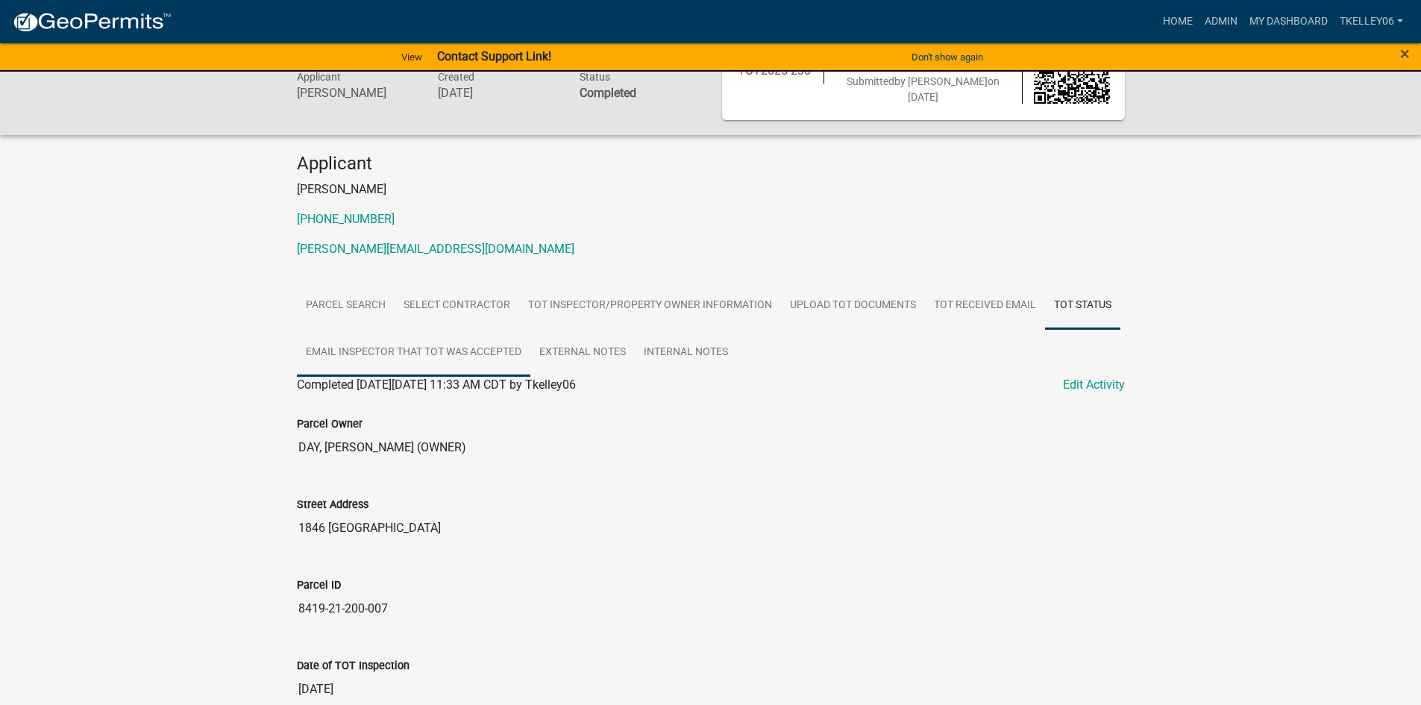
click at [468, 336] on link "Email Inspector that TOT was accepted" at bounding box center [413, 353] width 233 height 48
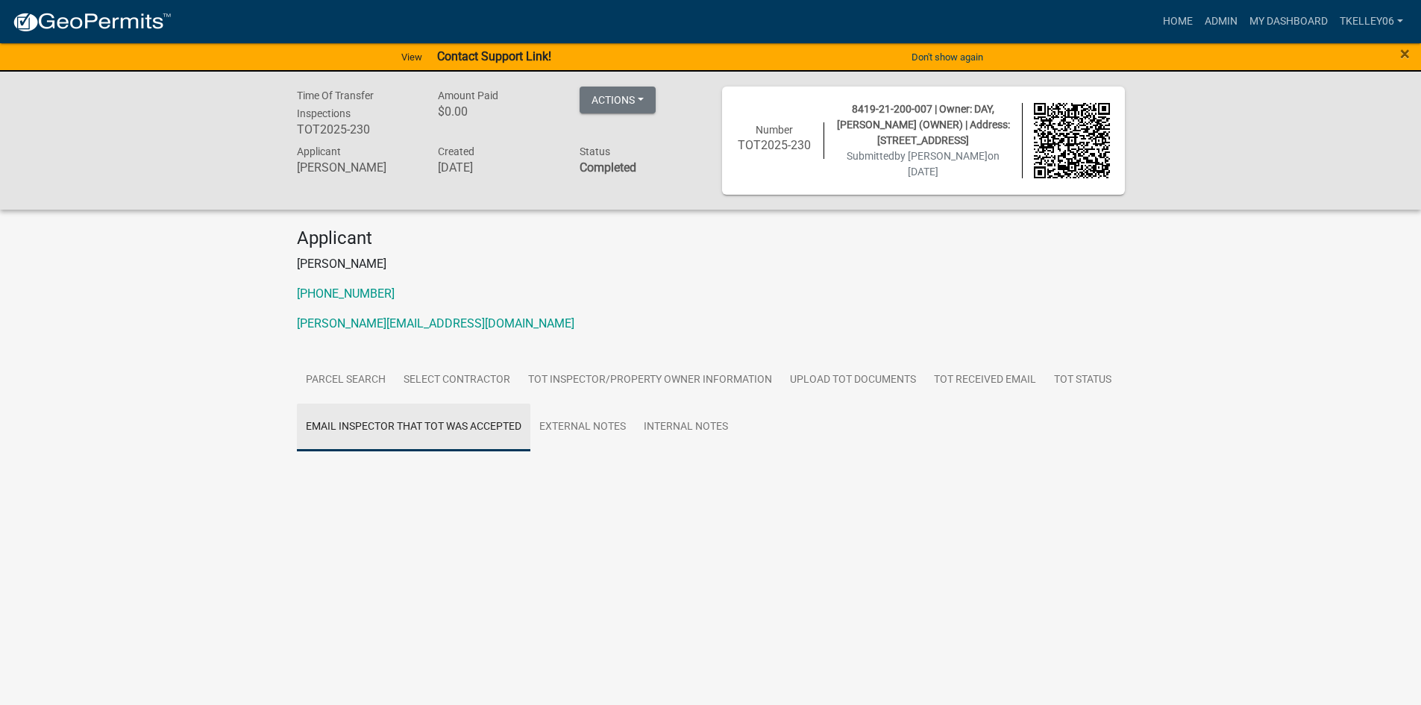
scroll to position [0, 0]
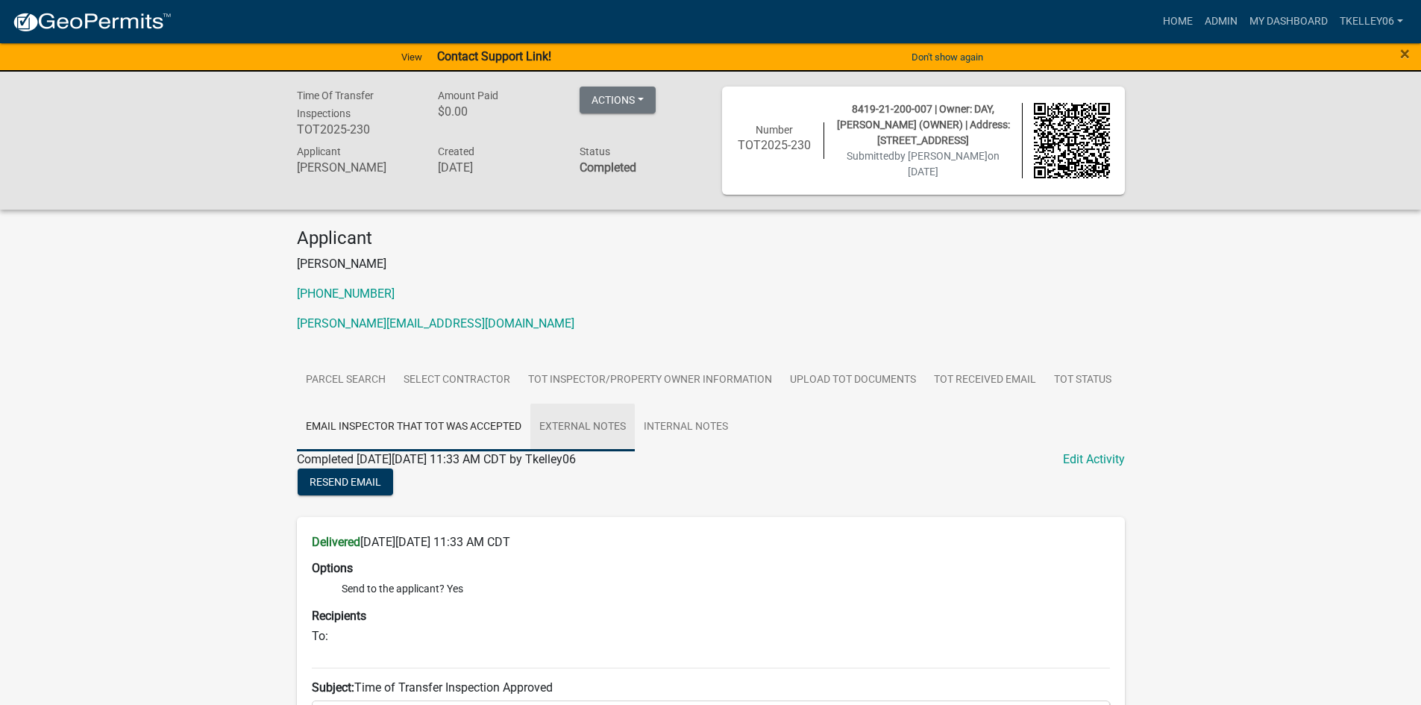
click at [597, 433] on link "External Notes" at bounding box center [582, 427] width 104 height 48
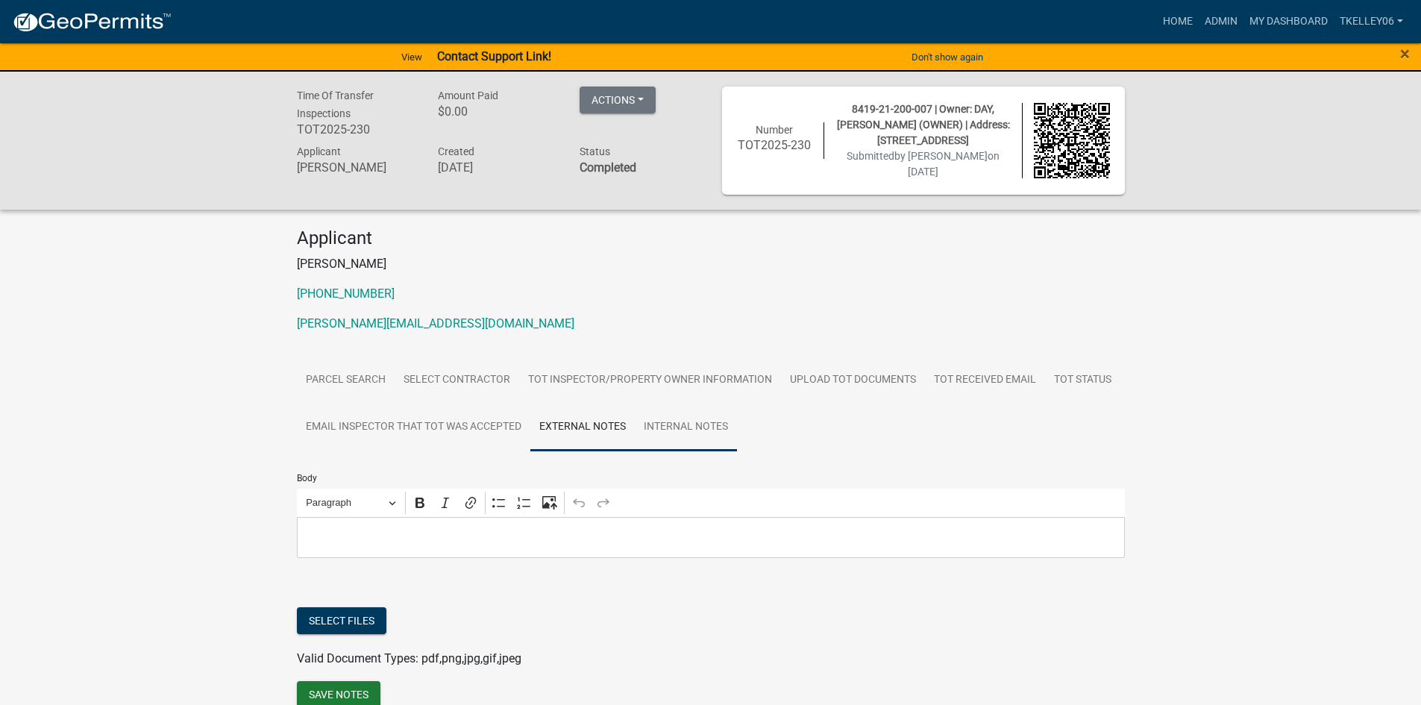
click at [691, 426] on link "Internal Notes" at bounding box center [686, 427] width 102 height 48
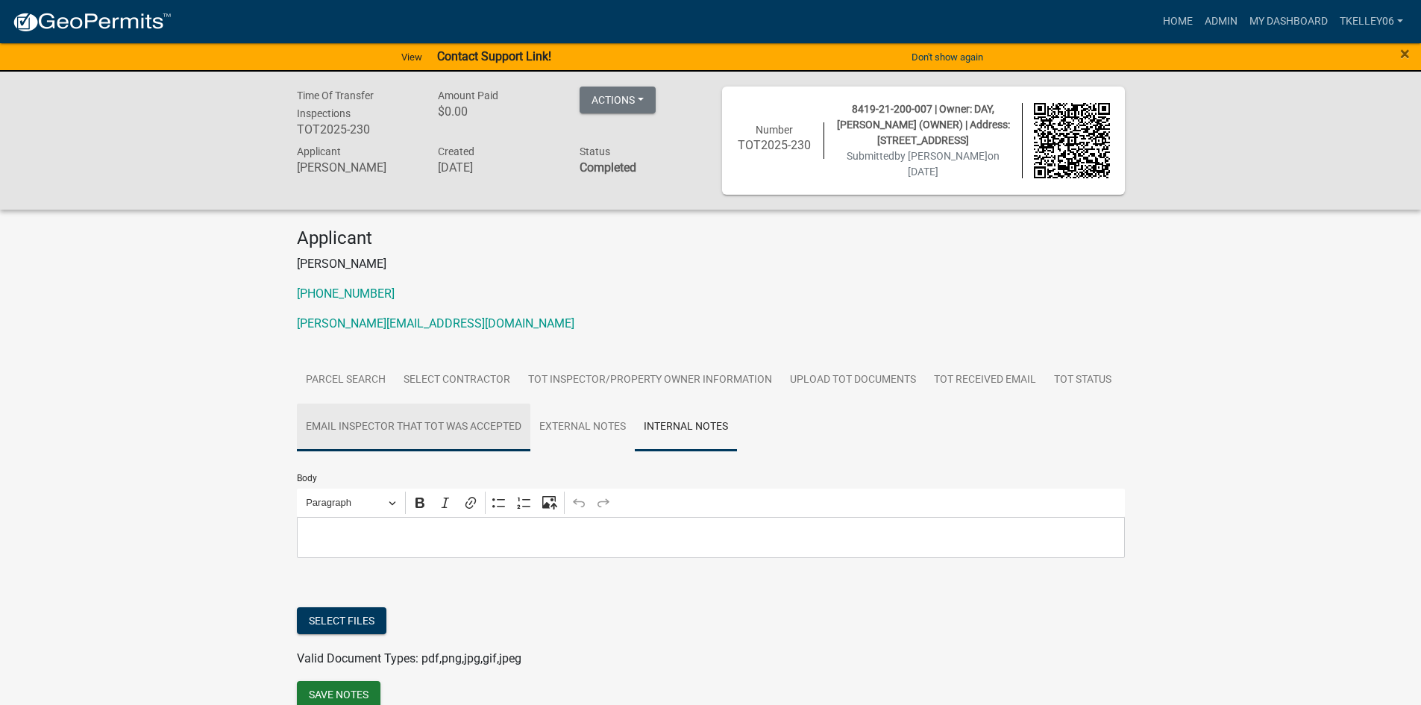
click at [453, 419] on link "Email Inspector that TOT was accepted" at bounding box center [413, 427] width 233 height 48
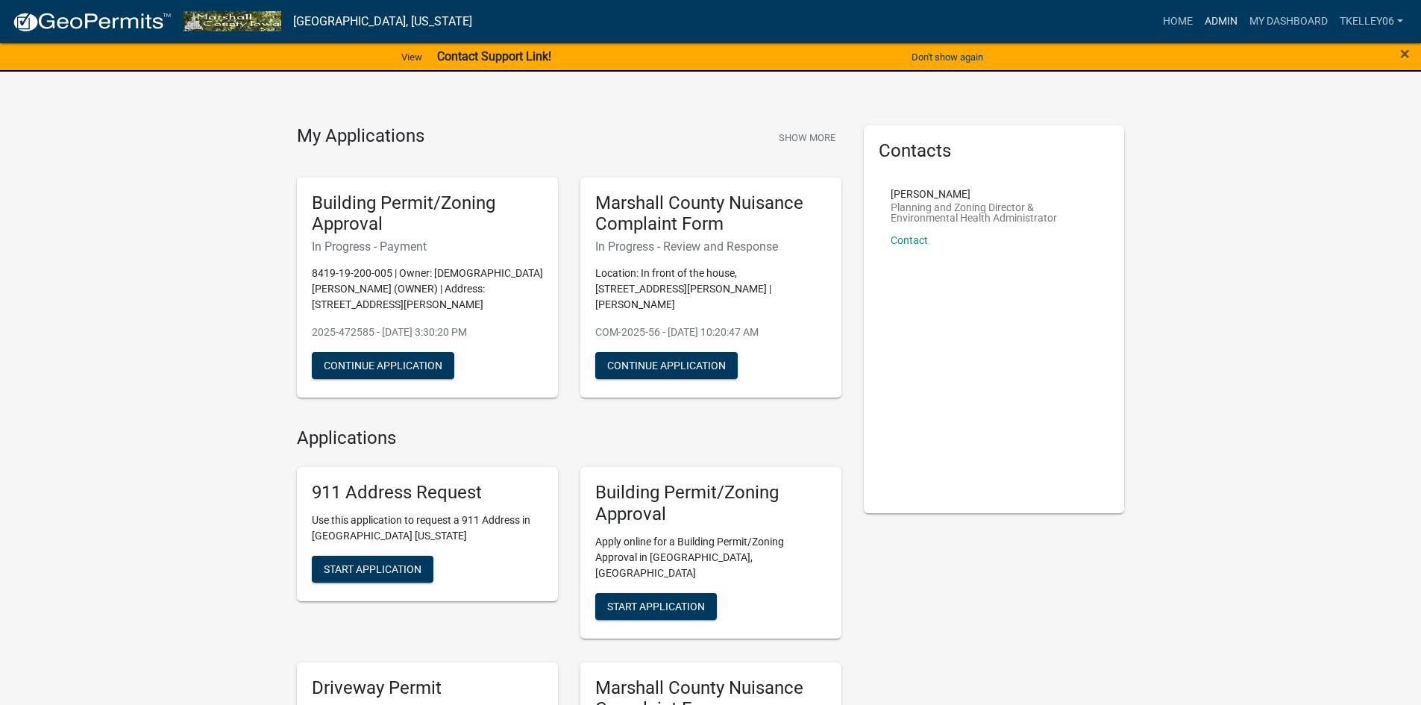
click at [1219, 13] on link "Admin" at bounding box center [1220, 21] width 45 height 28
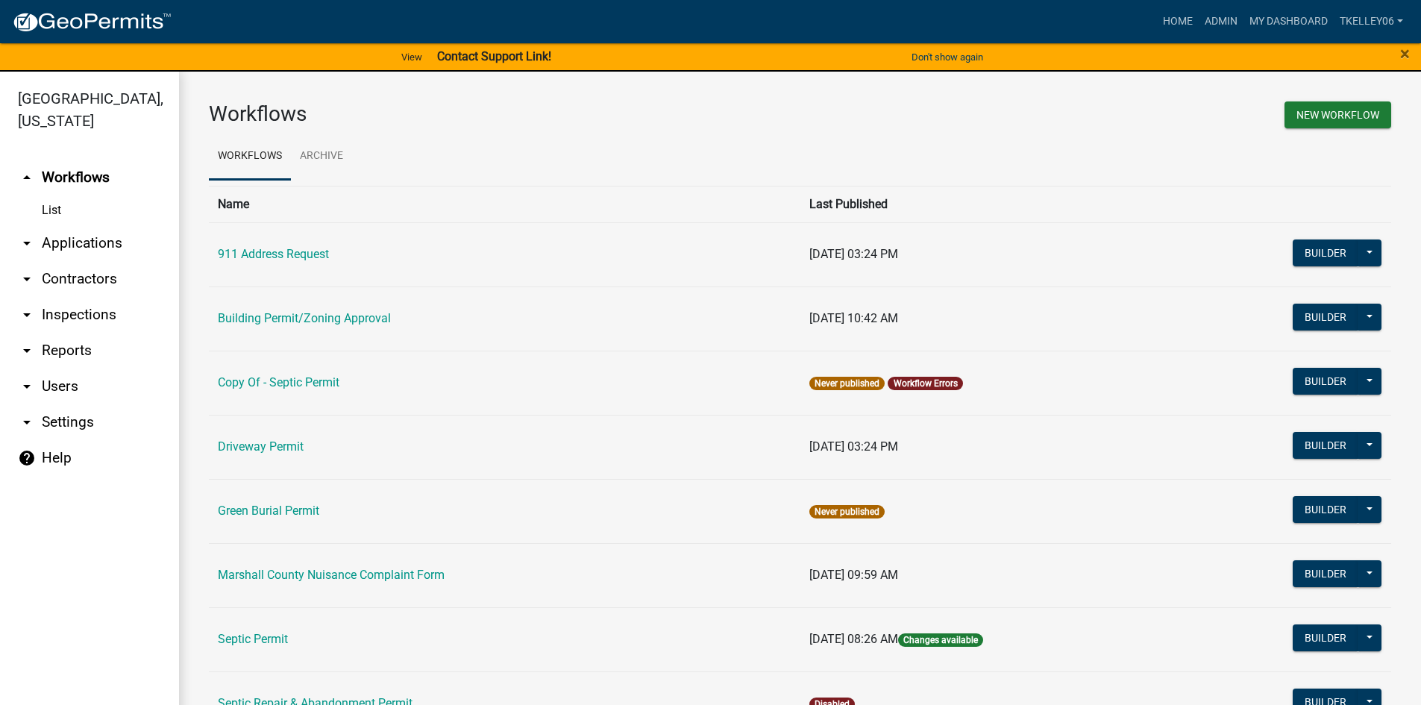
click at [86, 261] on link "arrow_drop_down Contractors" at bounding box center [89, 279] width 179 height 36
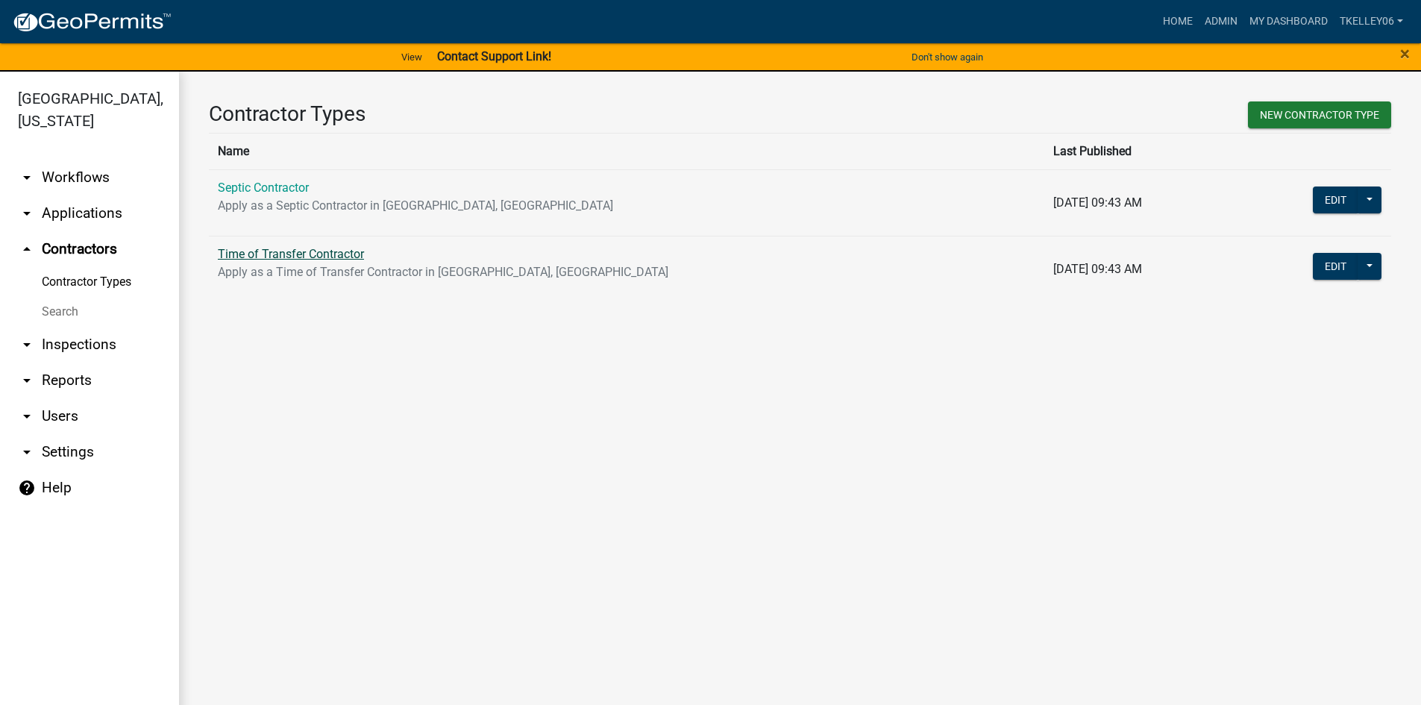
click at [289, 252] on link "Time of Transfer Contractor" at bounding box center [291, 254] width 146 height 14
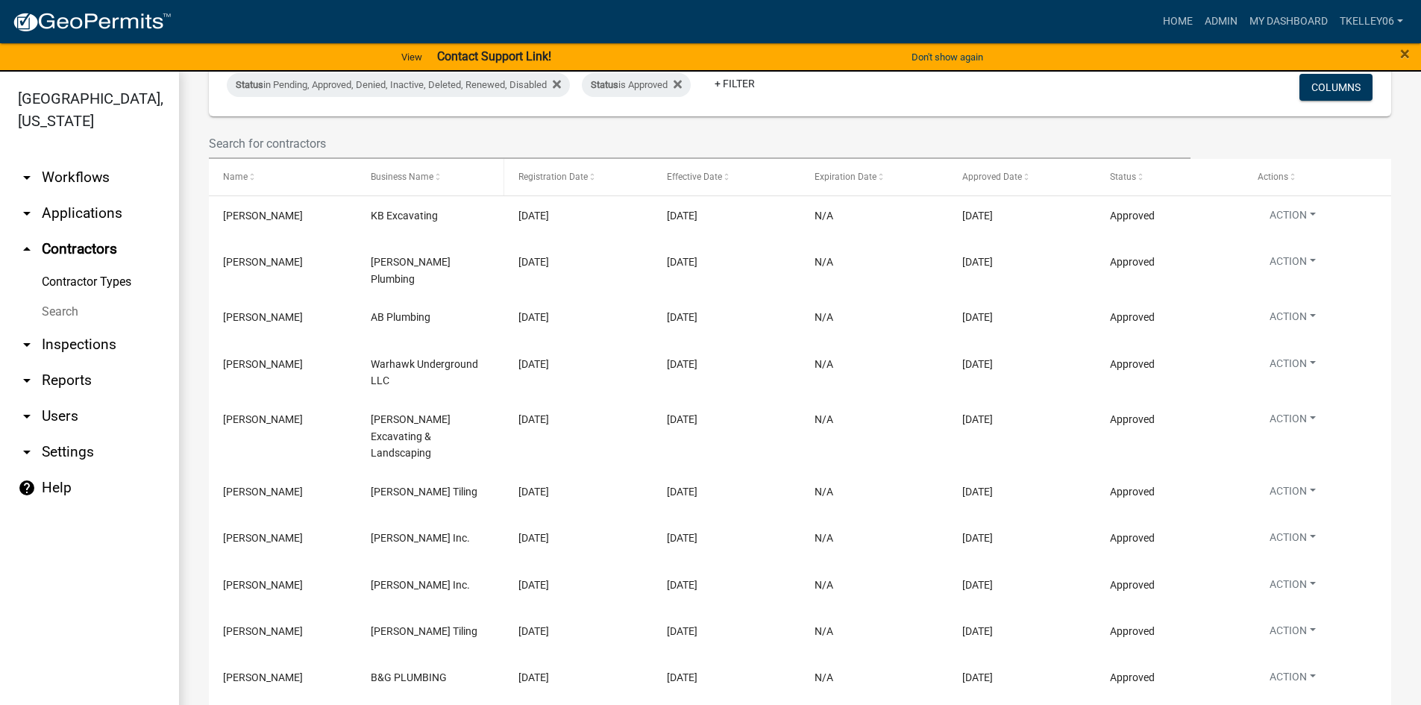
scroll to position [224, 0]
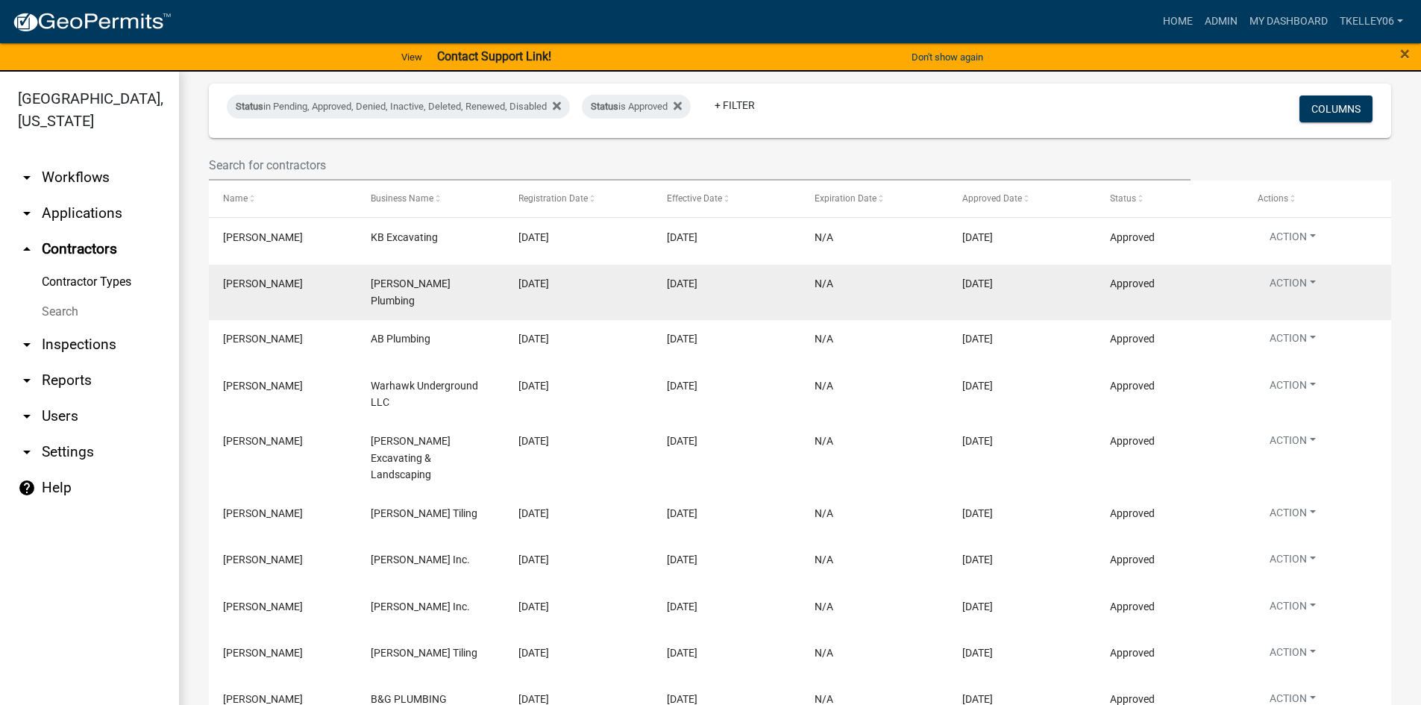
click at [268, 289] on span "Matt Williams" at bounding box center [263, 283] width 80 height 12
click at [392, 306] on span "Williams Plumbing" at bounding box center [411, 291] width 80 height 29
click at [227, 320] on datatable-body-cell "Matt Williams" at bounding box center [283, 292] width 148 height 55
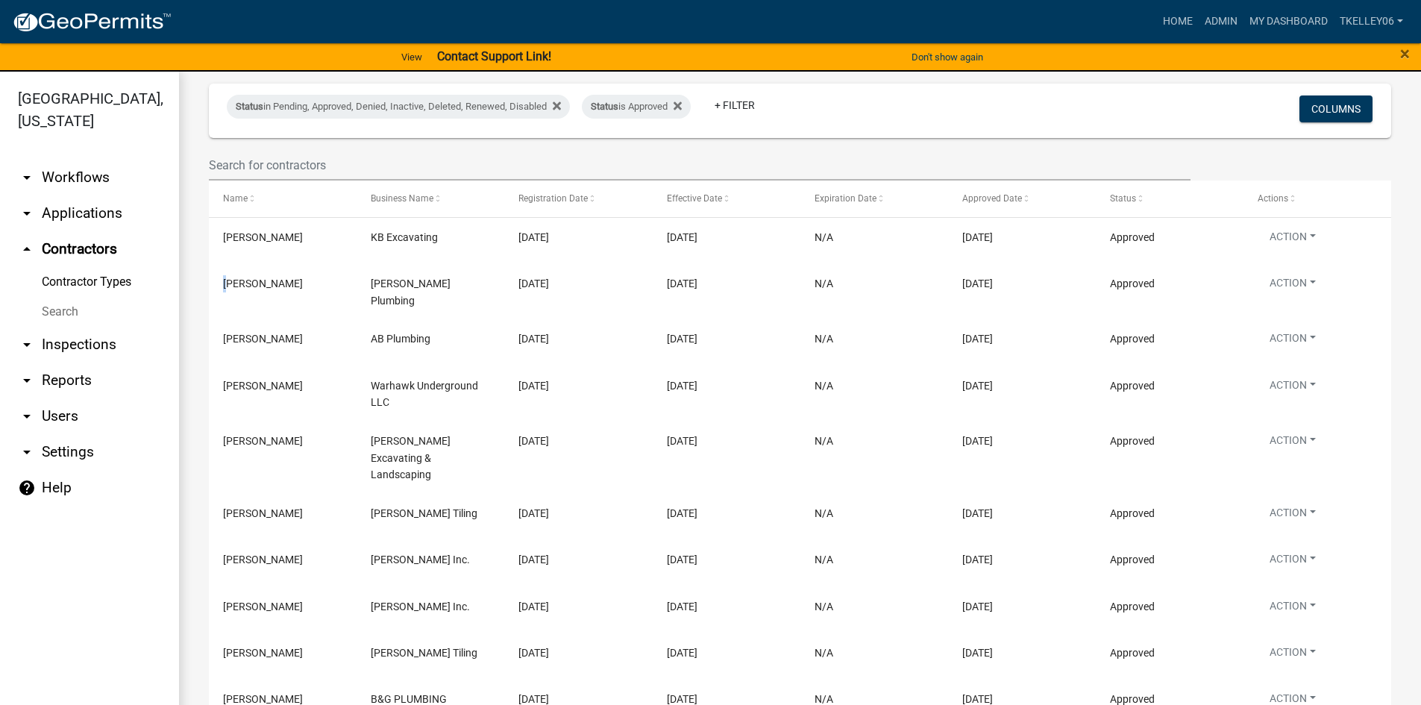
click at [59, 297] on link "Search" at bounding box center [89, 312] width 179 height 30
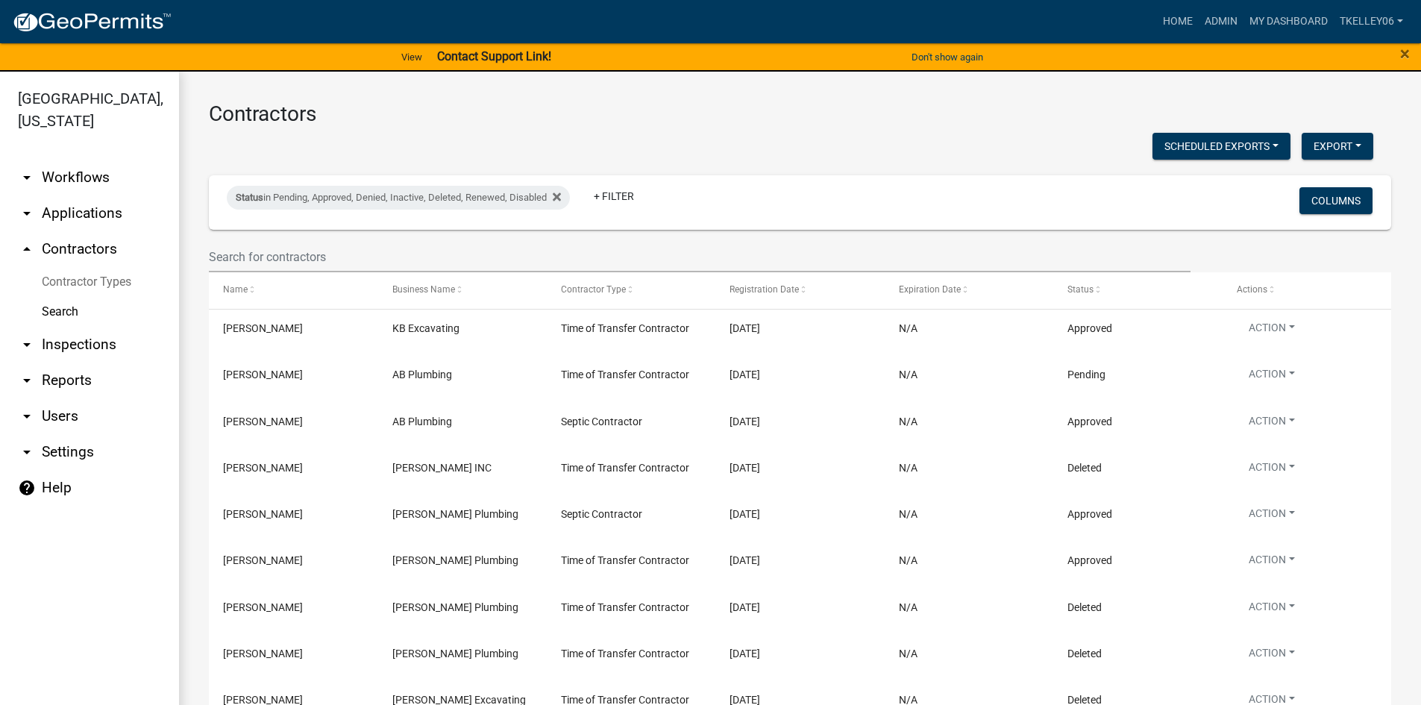
click at [72, 231] on link "arrow_drop_up Contractors" at bounding box center [89, 249] width 179 height 36
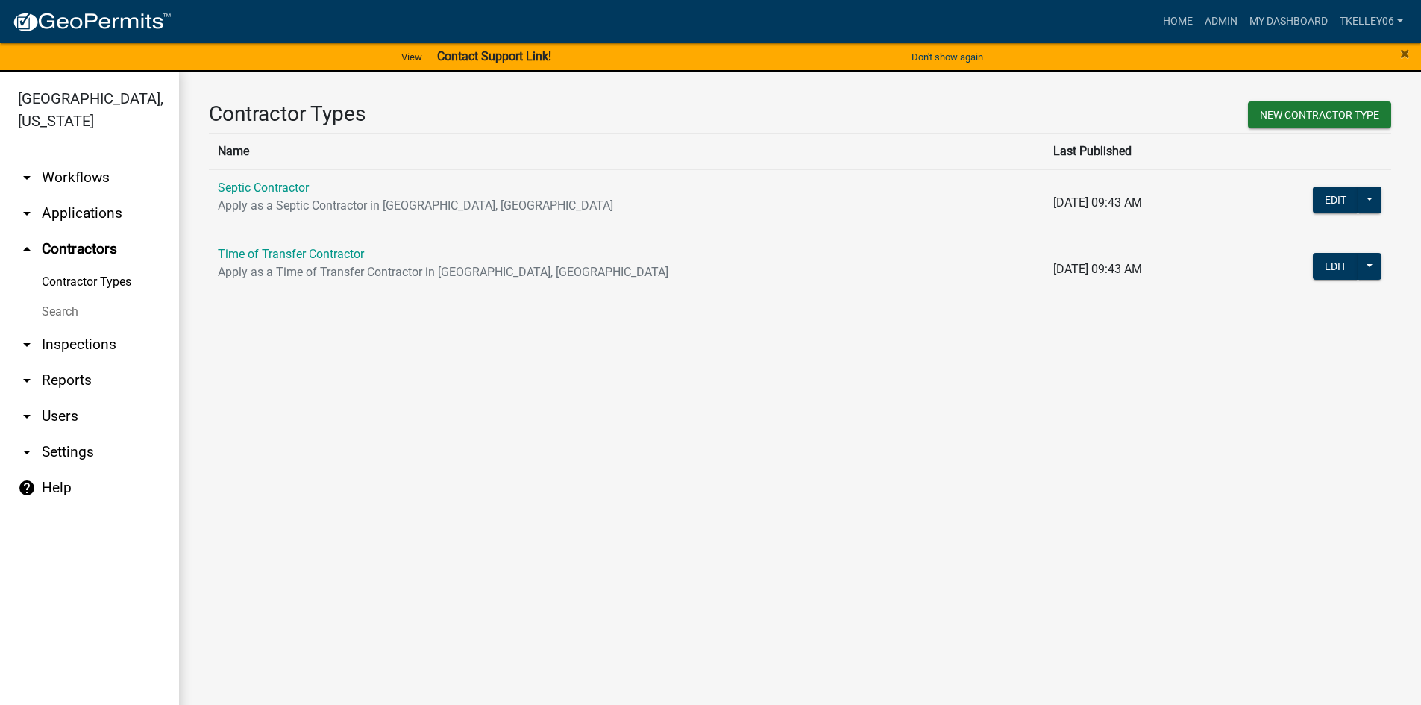
click at [70, 231] on link "arrow_drop_up Contractors" at bounding box center [89, 249] width 179 height 36
click at [246, 250] on link "Time of Transfer Contractor" at bounding box center [291, 254] width 146 height 14
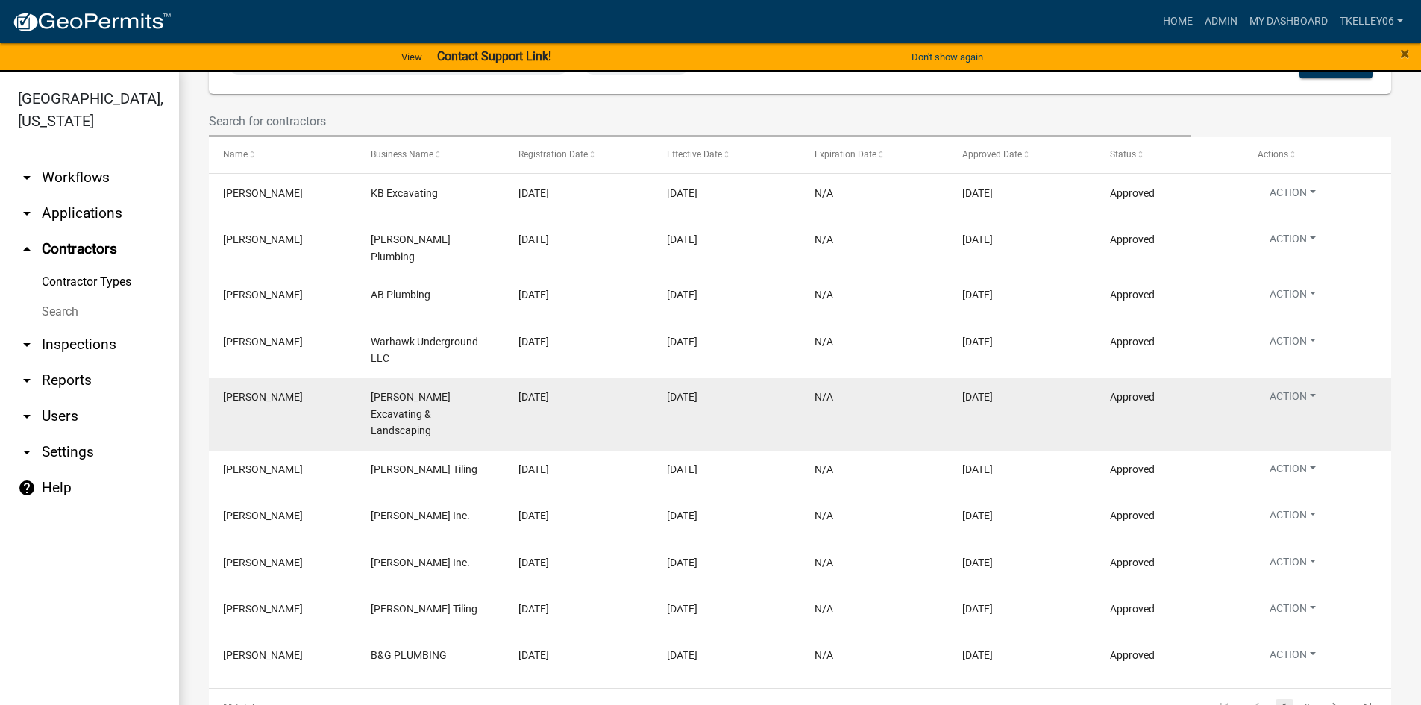
scroll to position [298, 0]
